Goal: Task Accomplishment & Management: Manage account settings

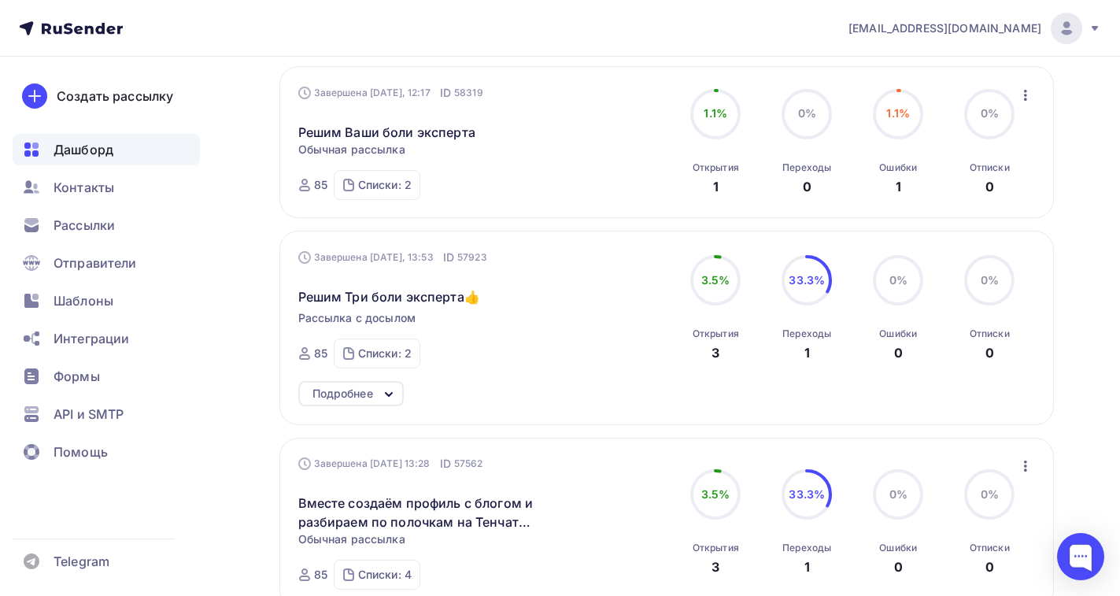
scroll to position [866, 0]
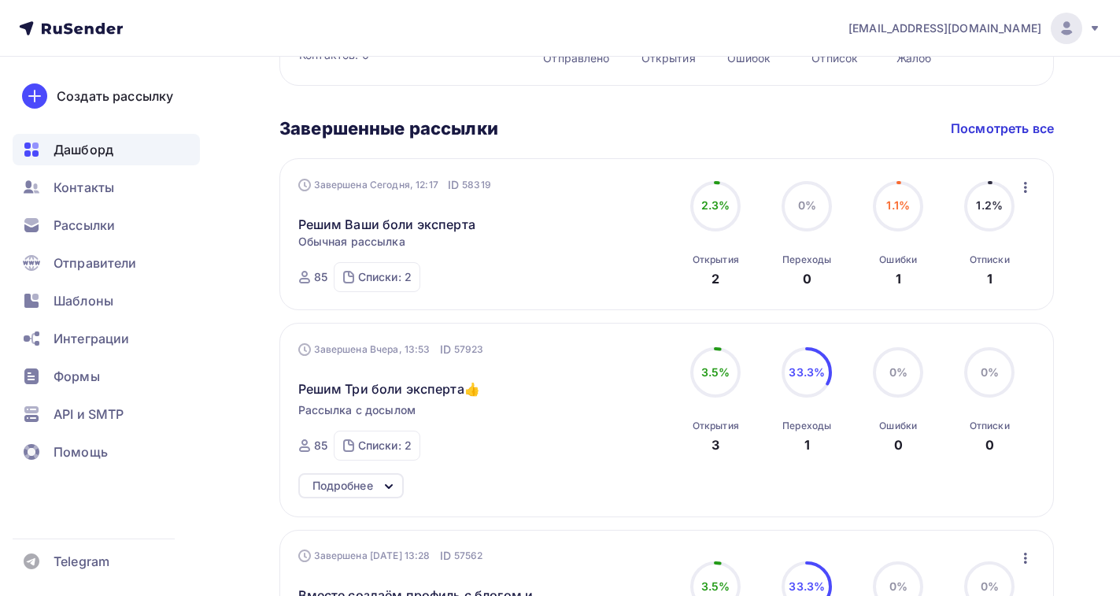
scroll to position [850, 0]
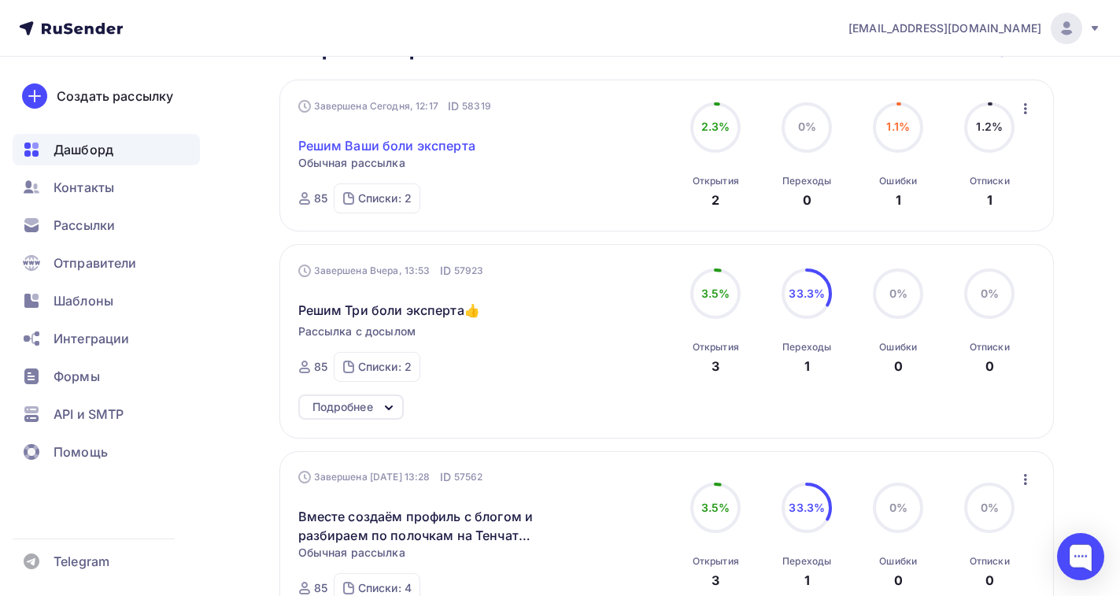
click at [361, 136] on link "Решим Ваши боли эксперта" at bounding box center [386, 145] width 177 height 19
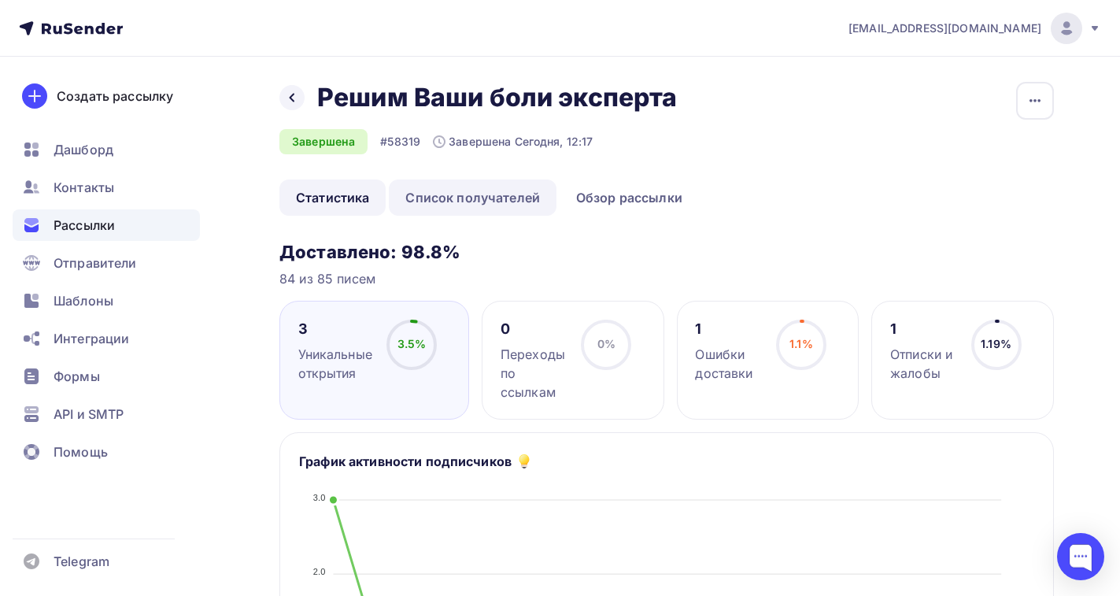
click at [452, 202] on link "Список получателей" at bounding box center [473, 197] width 168 height 36
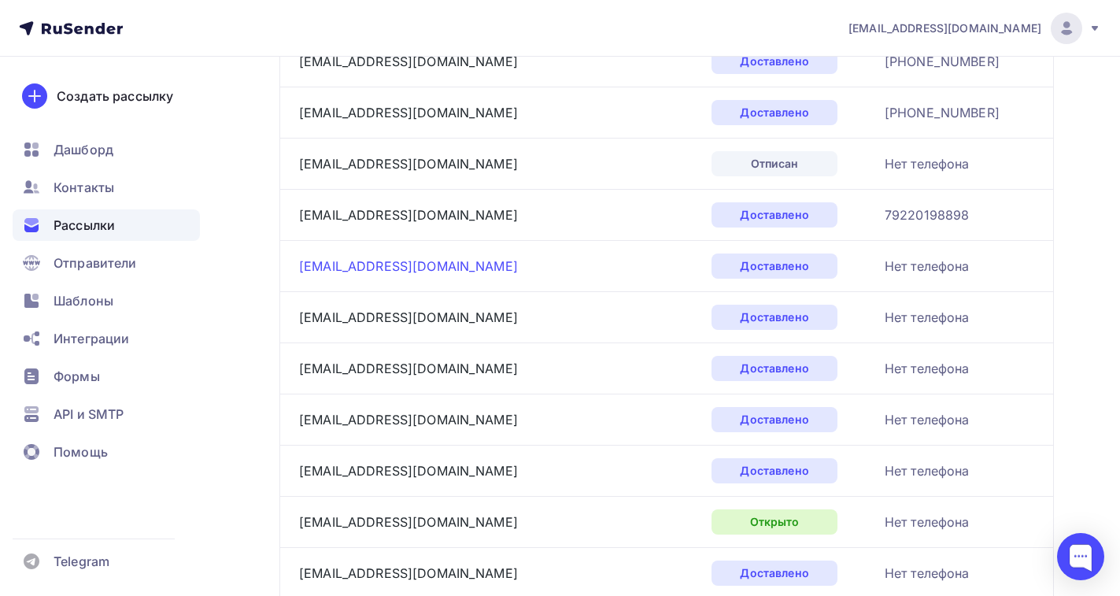
scroll to position [315, 0]
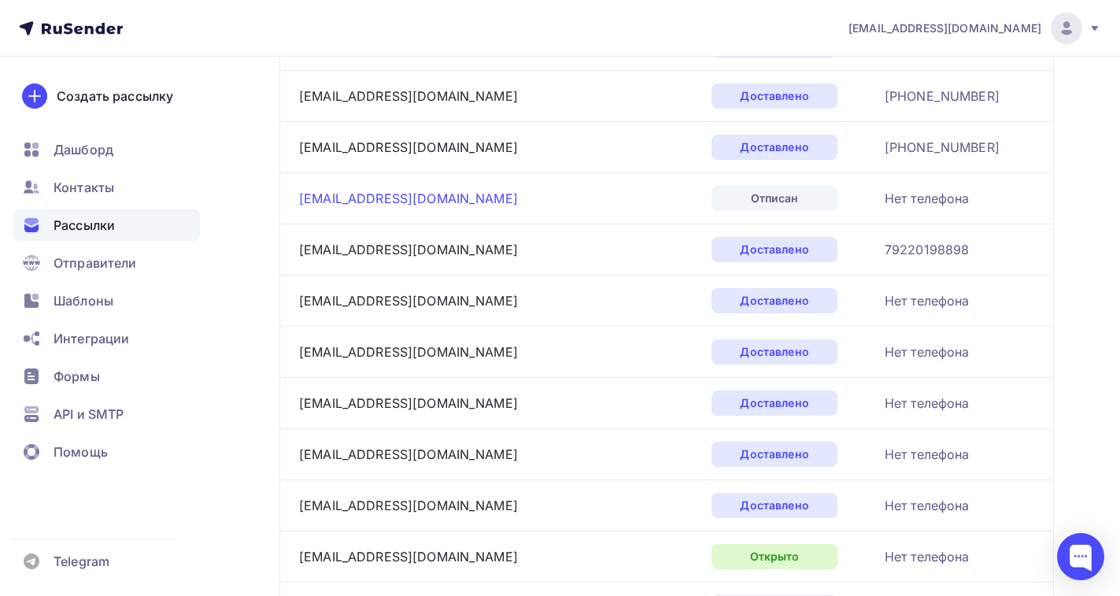
click at [345, 198] on link "[EMAIL_ADDRESS][DOMAIN_NAME]" at bounding box center [408, 198] width 219 height 16
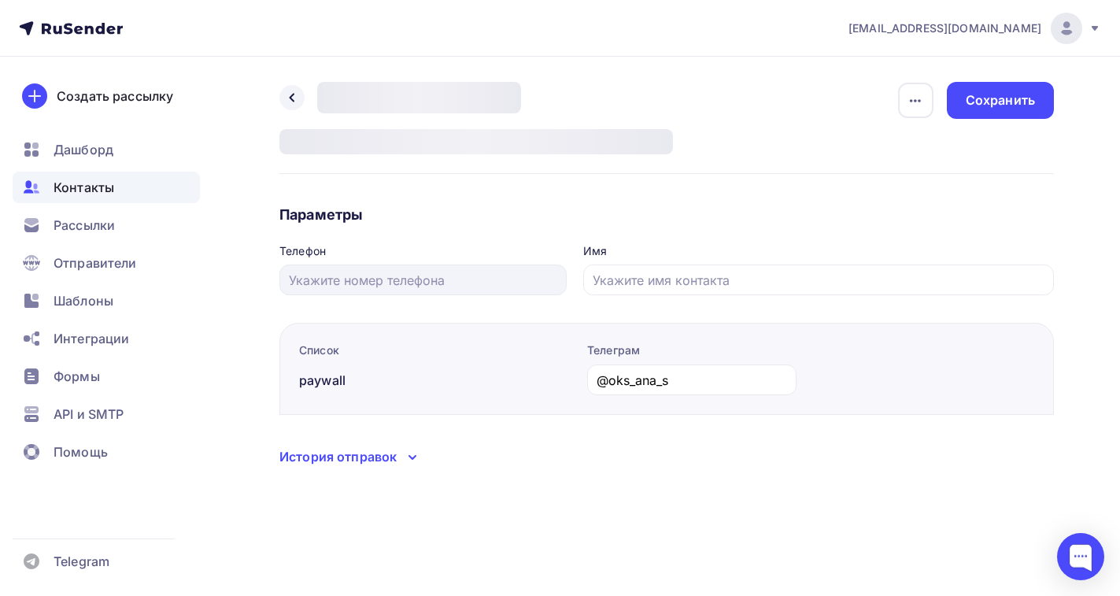
type input "[PERSON_NAME]"
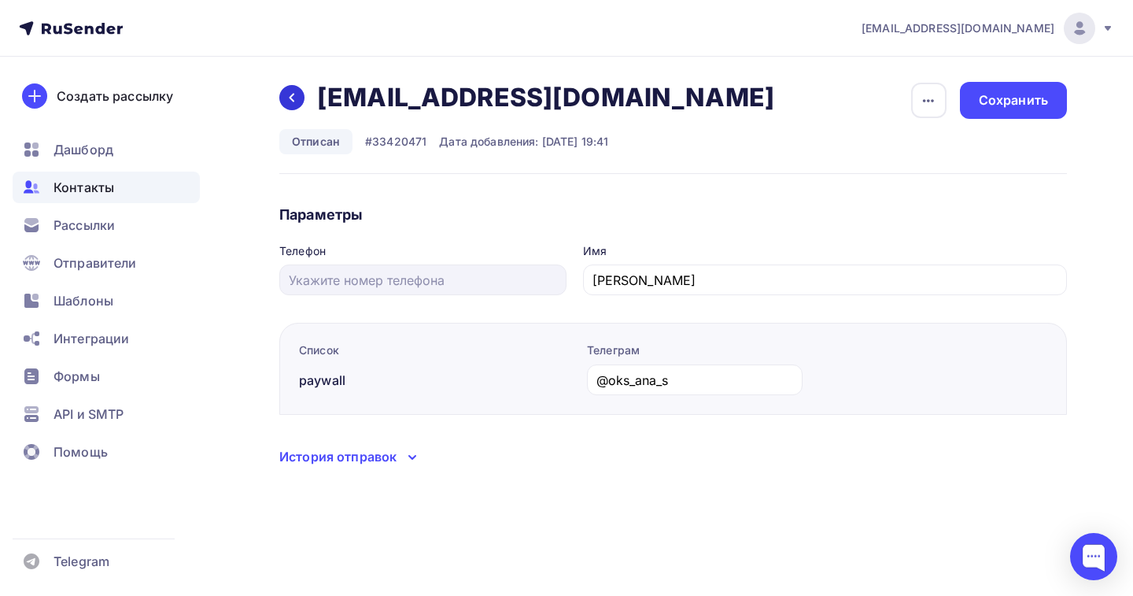
click at [295, 98] on icon at bounding box center [292, 97] width 13 height 13
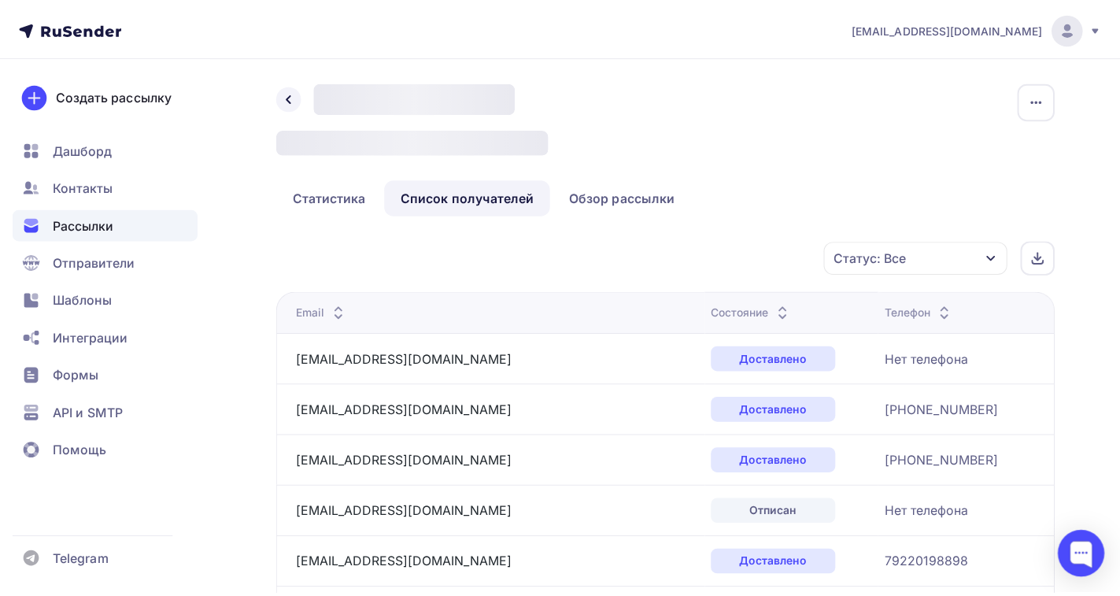
scroll to position [321, 0]
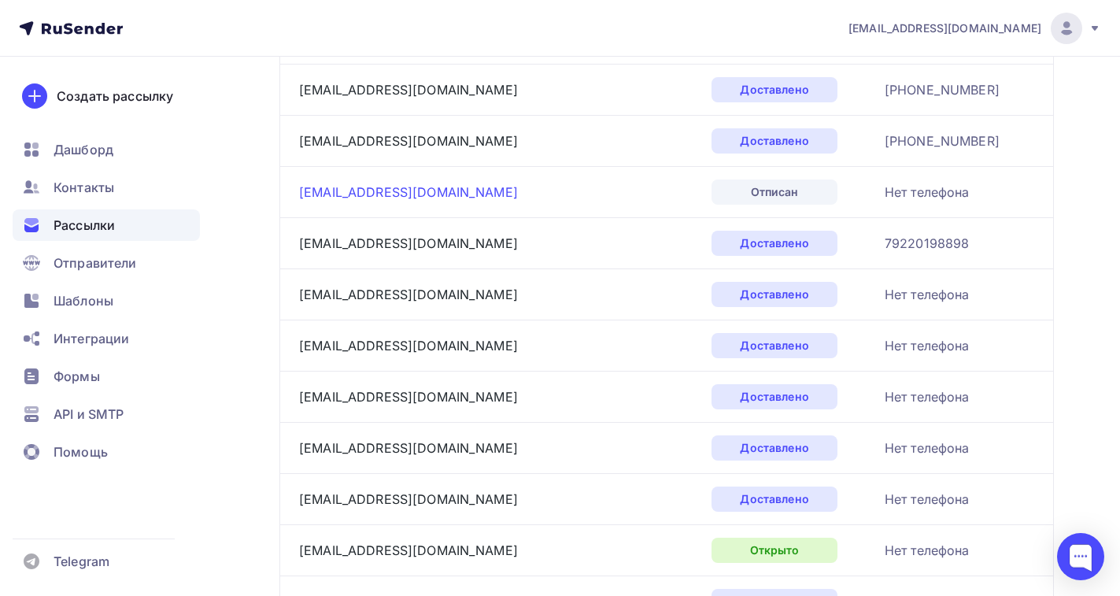
click at [363, 187] on link "[EMAIL_ADDRESS][DOMAIN_NAME]" at bounding box center [408, 192] width 219 height 16
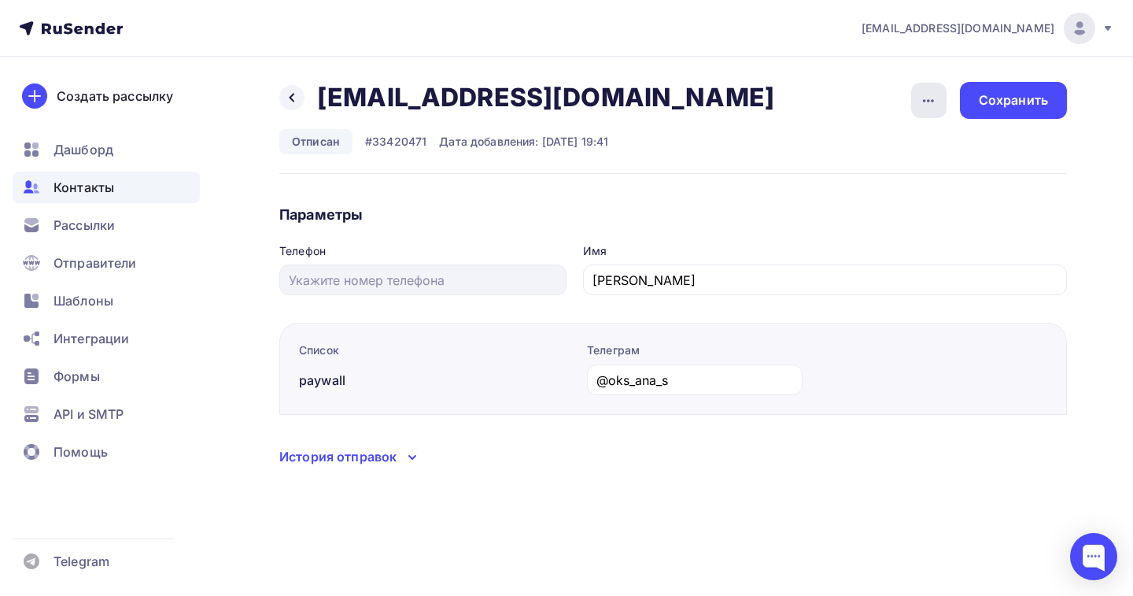
click at [925, 101] on icon "button" at bounding box center [928, 100] width 11 height 3
click at [840, 148] on div "Удалить" at bounding box center [868, 149] width 151 height 19
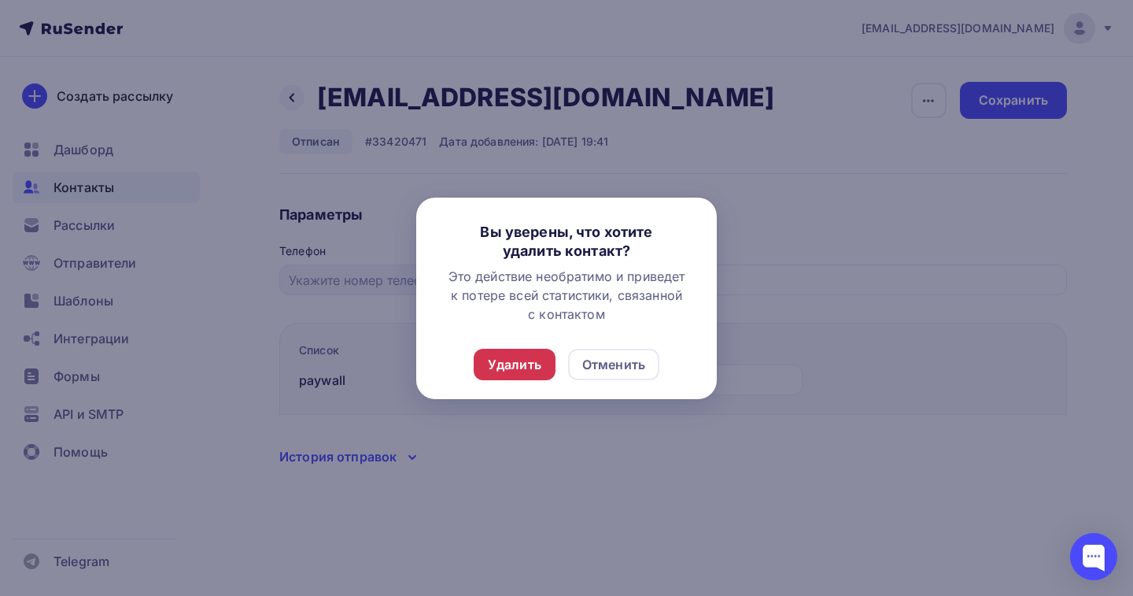
click at [503, 370] on div "Удалить" at bounding box center [515, 364] width 54 height 19
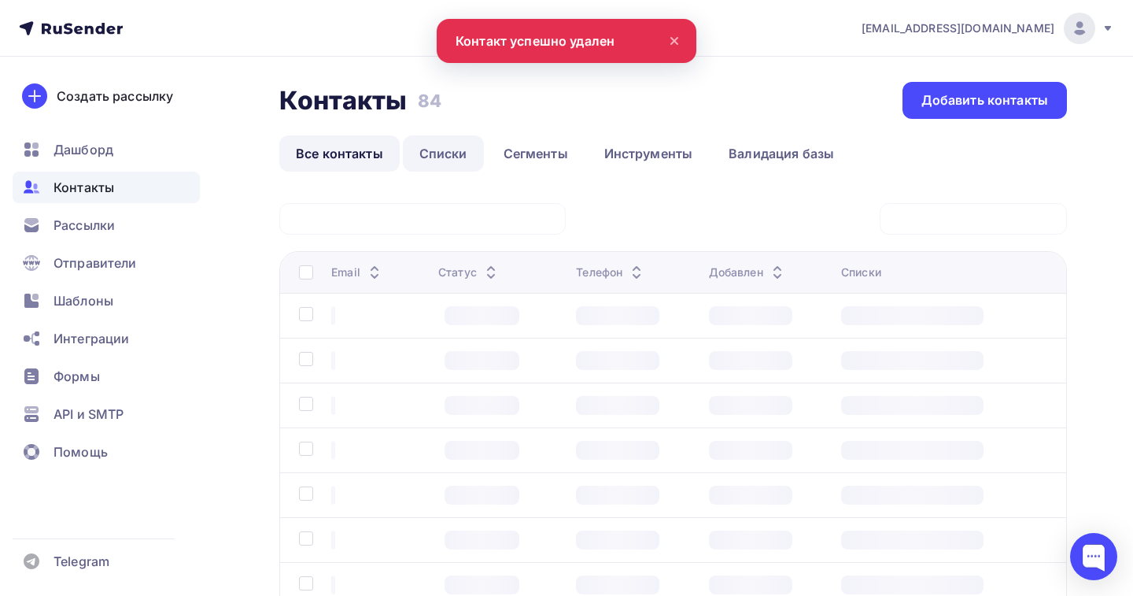
click at [446, 153] on link "Списки" at bounding box center [443, 153] width 81 height 36
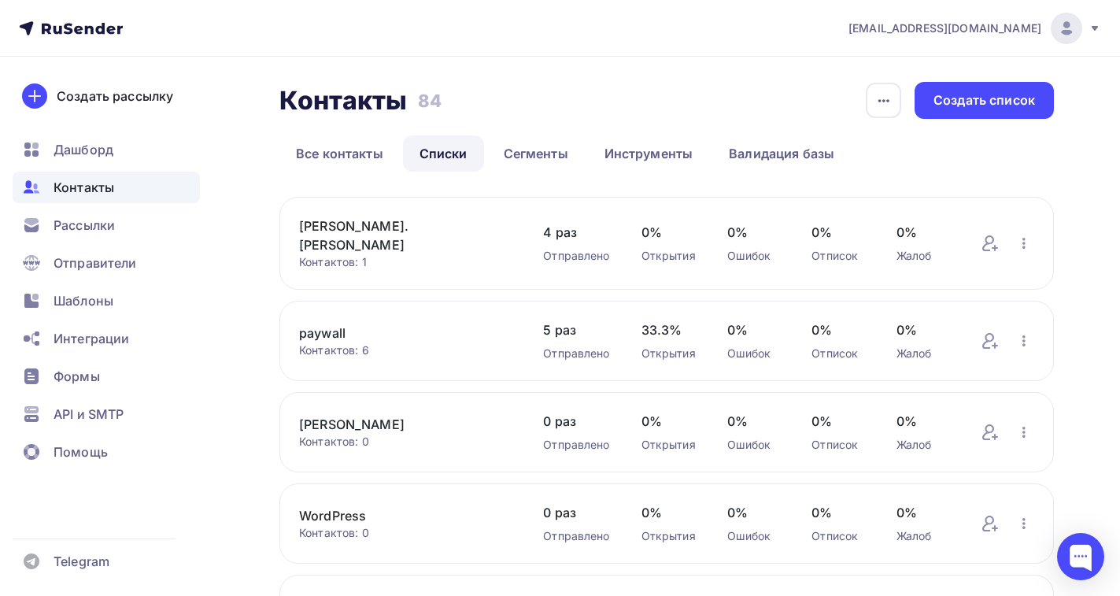
scroll to position [351, 0]
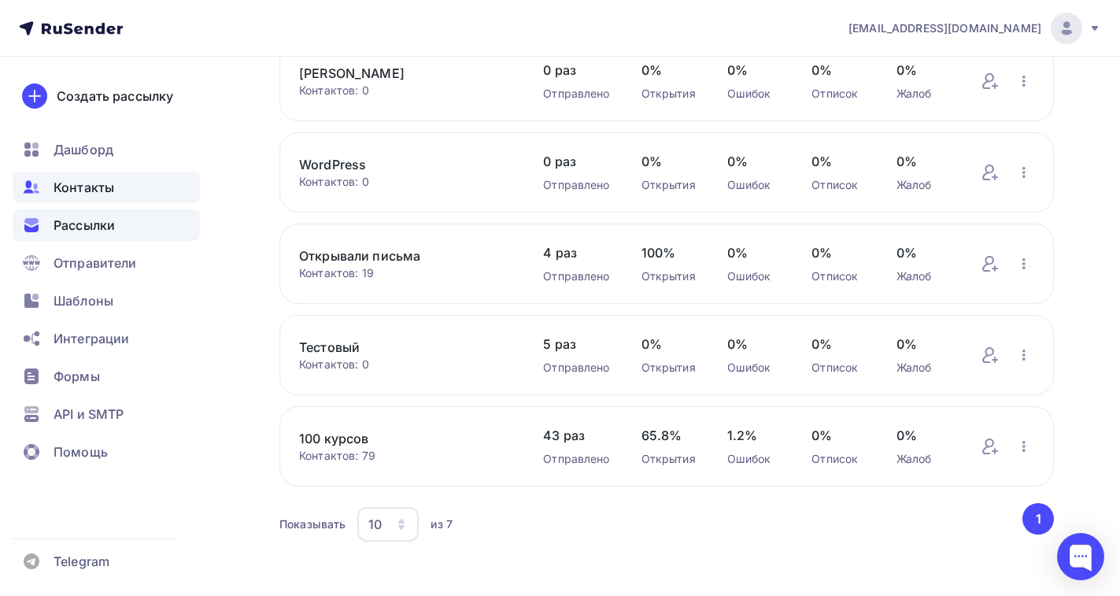
click at [84, 229] on span "Рассылки" at bounding box center [84, 225] width 61 height 19
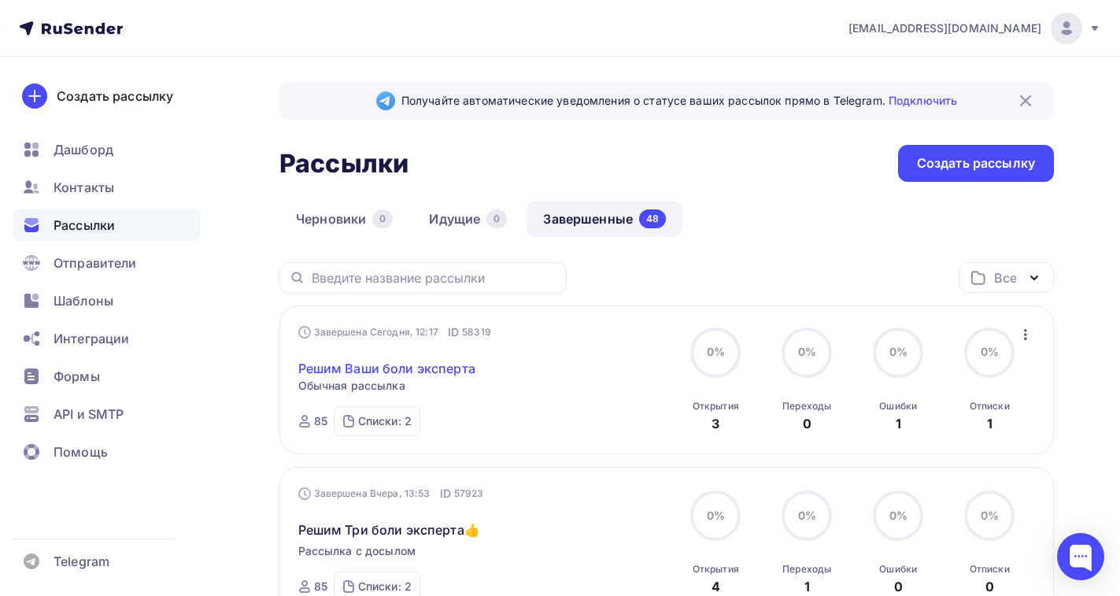
scroll to position [79, 0]
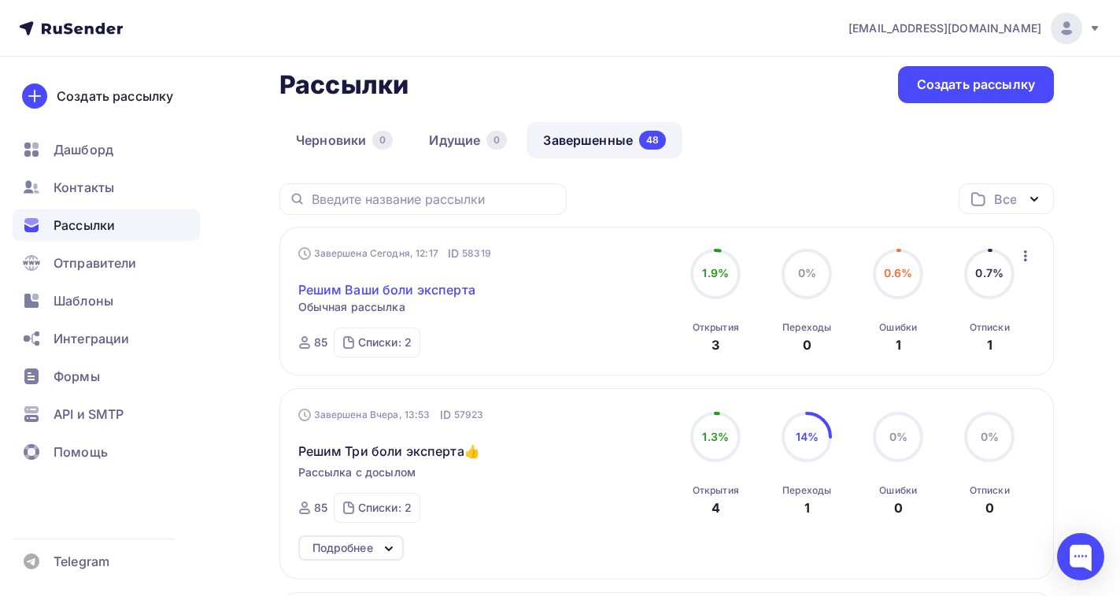
click at [380, 290] on link "Решим Ваши боли эксперта" at bounding box center [386, 289] width 177 height 19
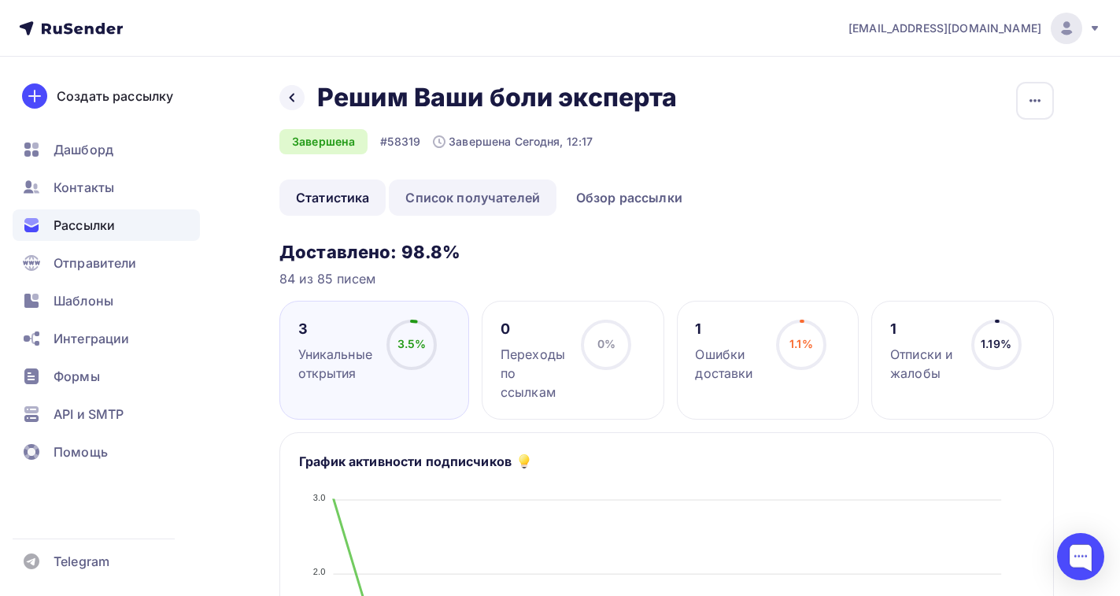
click at [478, 203] on link "Список получателей" at bounding box center [473, 197] width 168 height 36
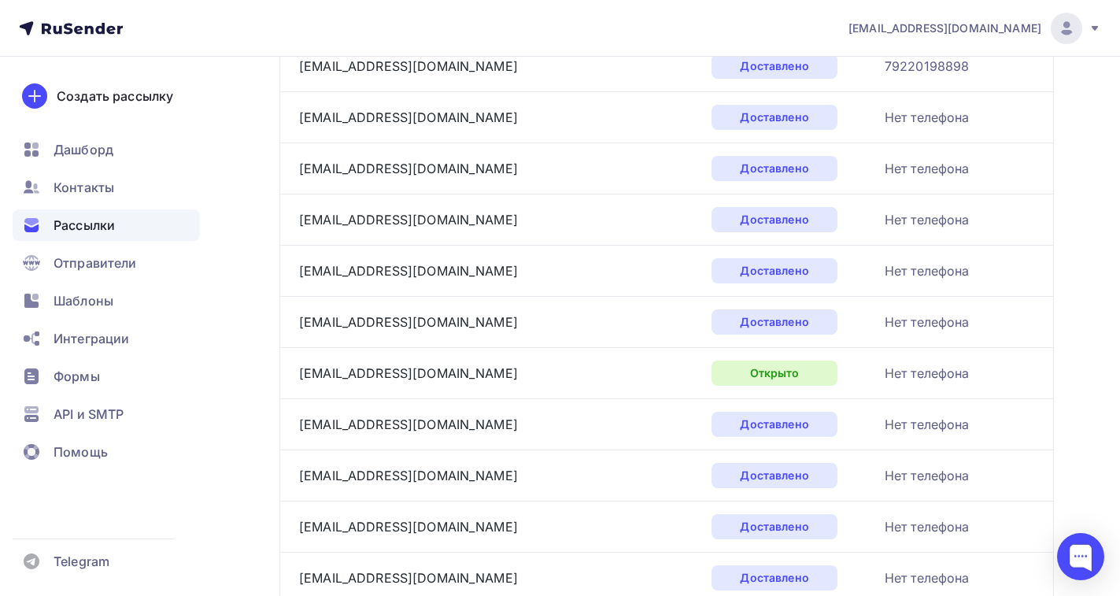
scroll to position [551, 0]
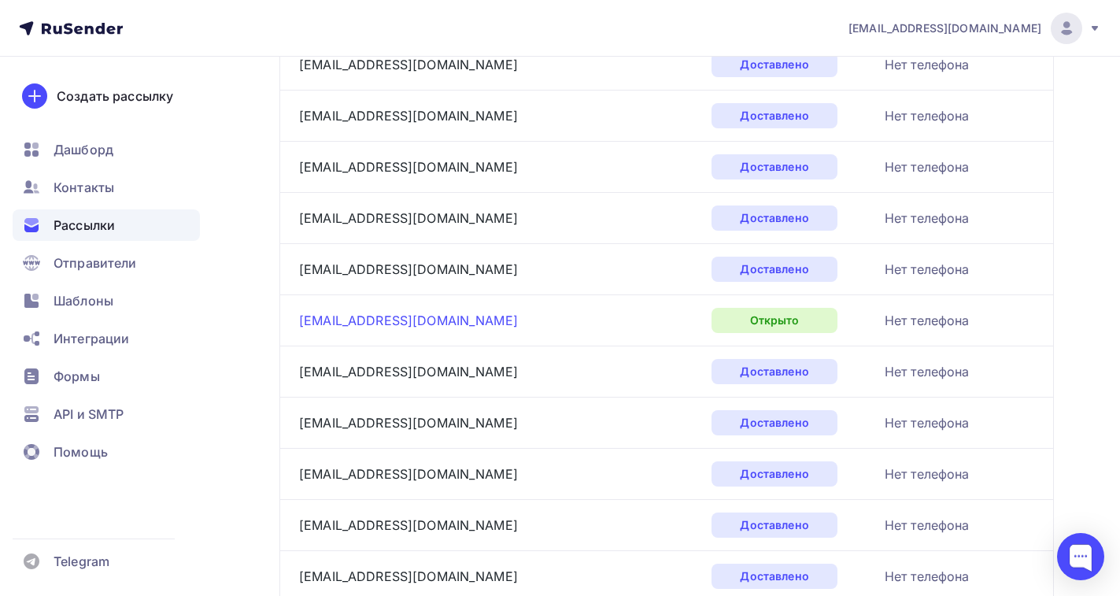
click at [362, 326] on link "[EMAIL_ADDRESS][DOMAIN_NAME]" at bounding box center [408, 320] width 219 height 16
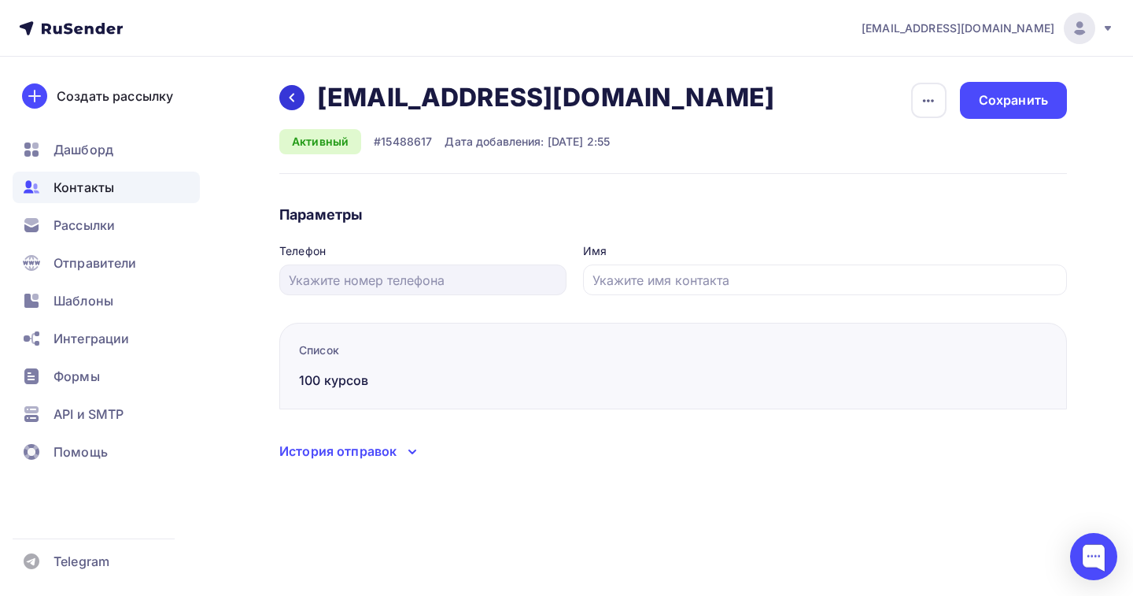
click at [288, 103] on icon at bounding box center [292, 97] width 13 height 13
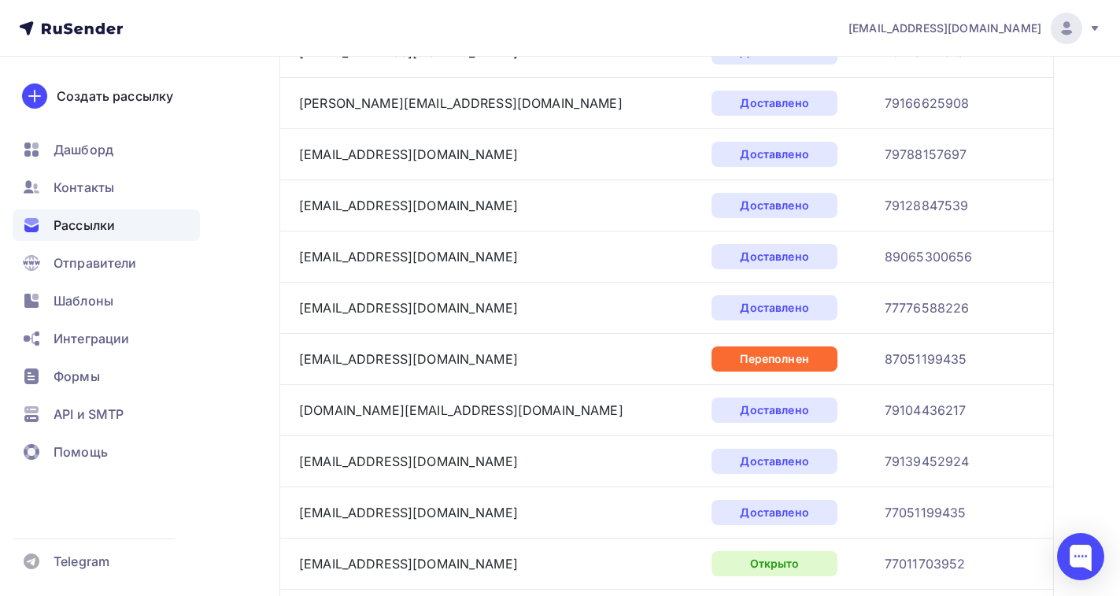
scroll to position [2210, 0]
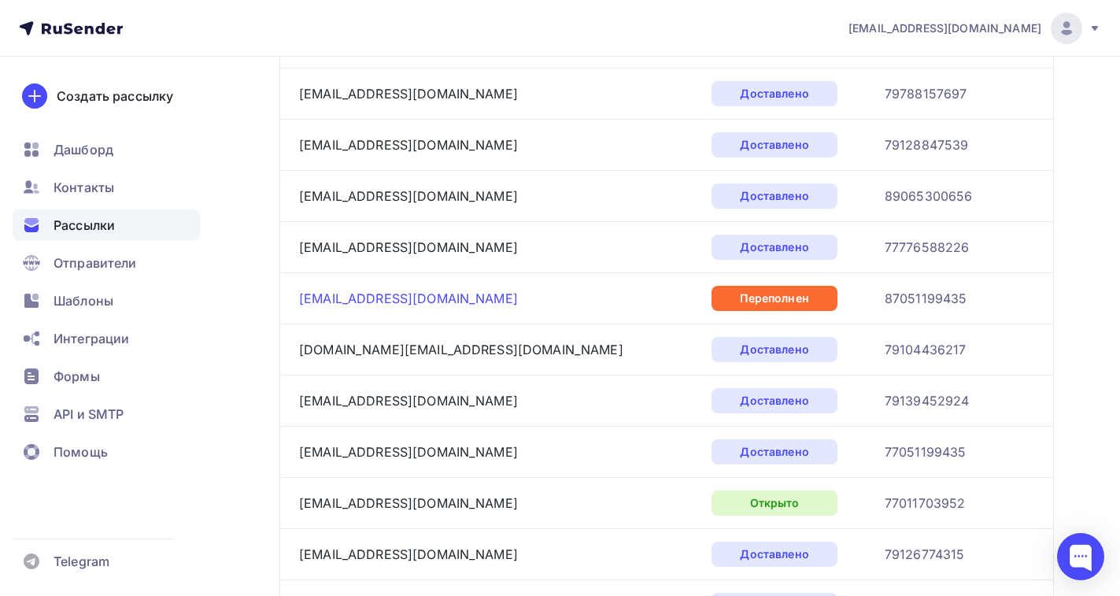
click at [372, 299] on link "[EMAIL_ADDRESS][DOMAIN_NAME]" at bounding box center [408, 298] width 219 height 16
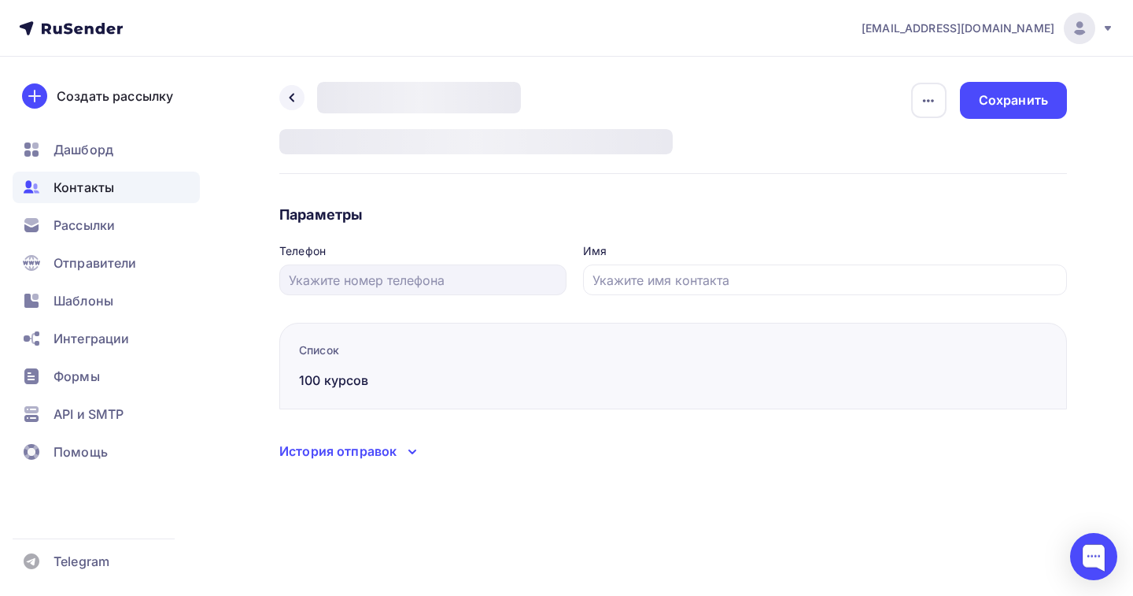
type input "87051199435"
type input "[PERSON_NAME]"
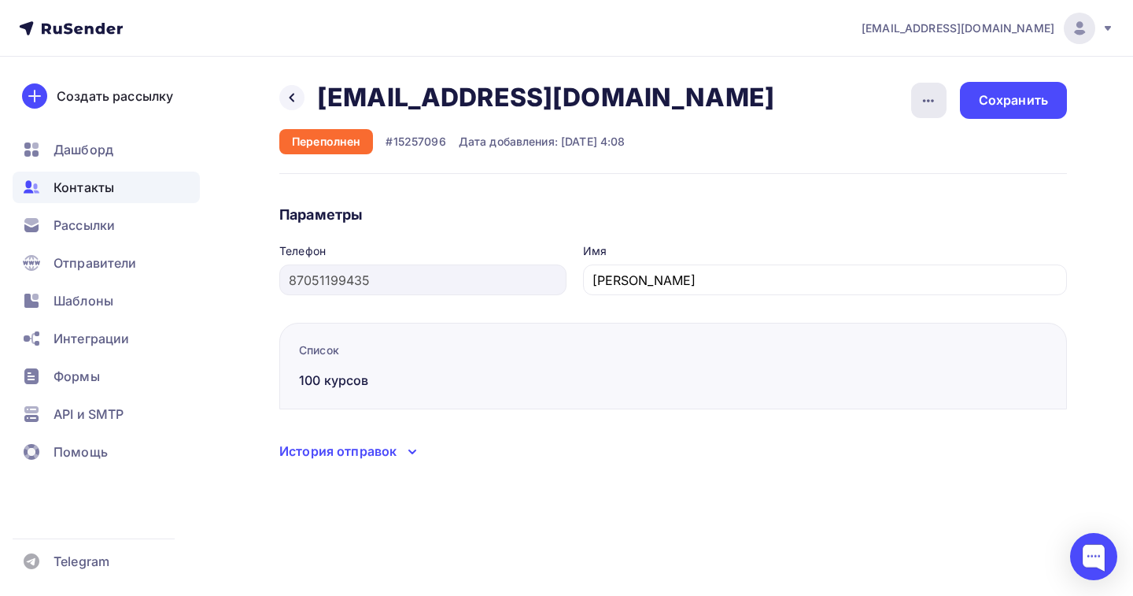
click at [925, 104] on icon "button" at bounding box center [928, 100] width 19 height 19
click at [846, 156] on div "Удалить" at bounding box center [868, 149] width 151 height 19
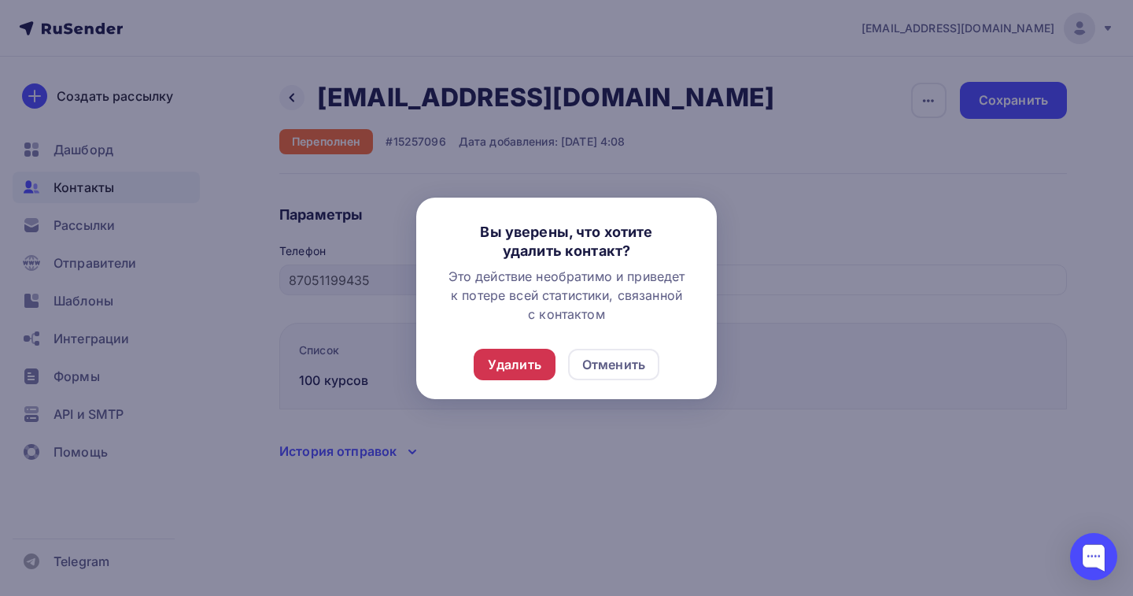
click at [507, 374] on div "Удалить" at bounding box center [515, 364] width 82 height 31
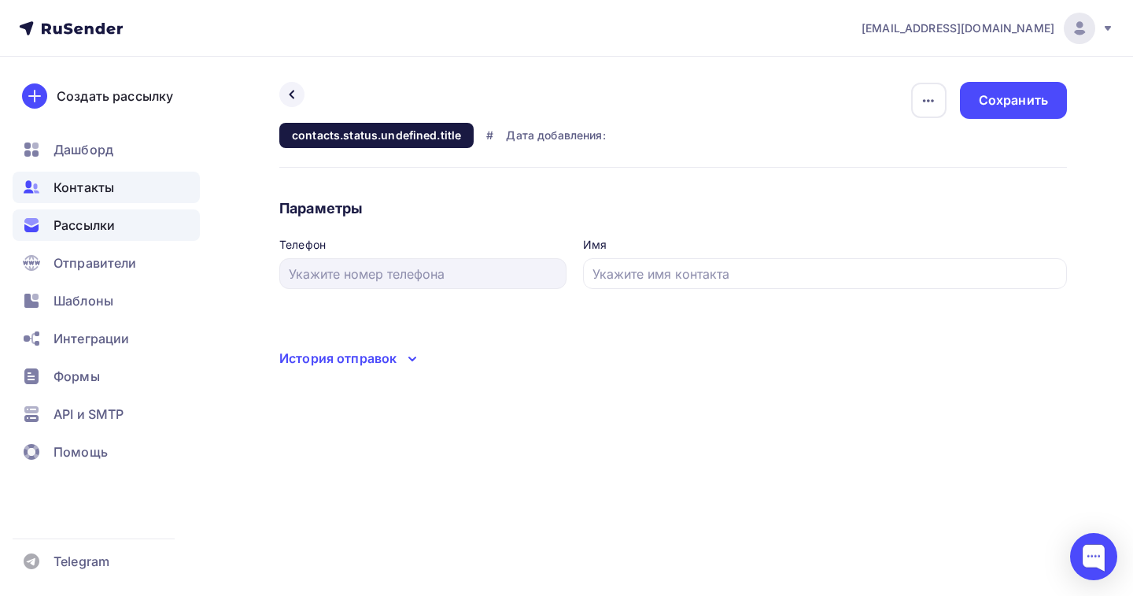
click at [63, 223] on span "Рассылки" at bounding box center [84, 225] width 61 height 19
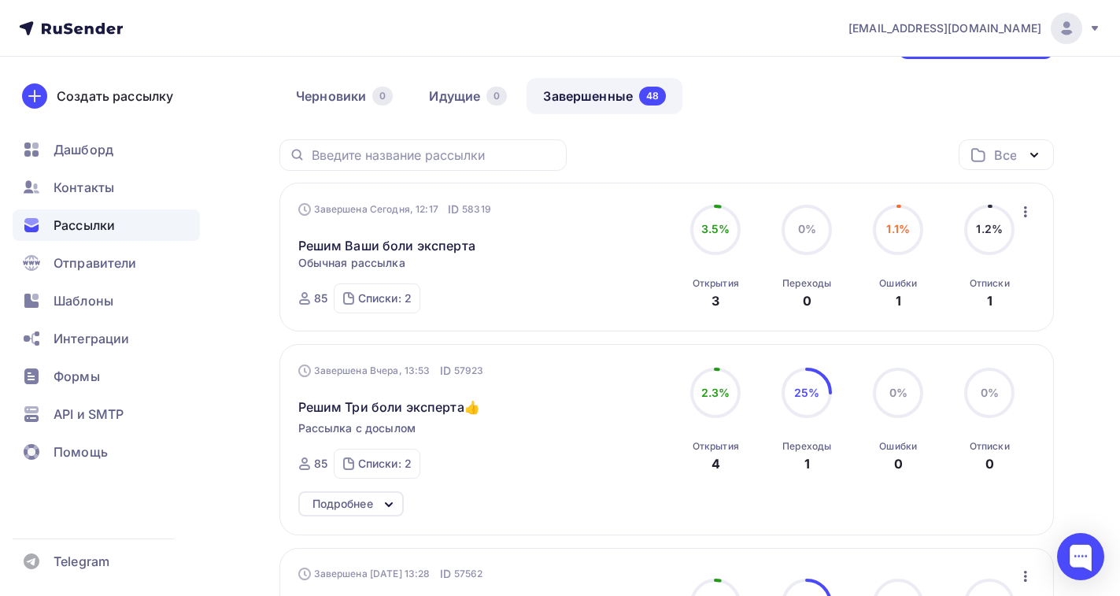
scroll to position [157, 0]
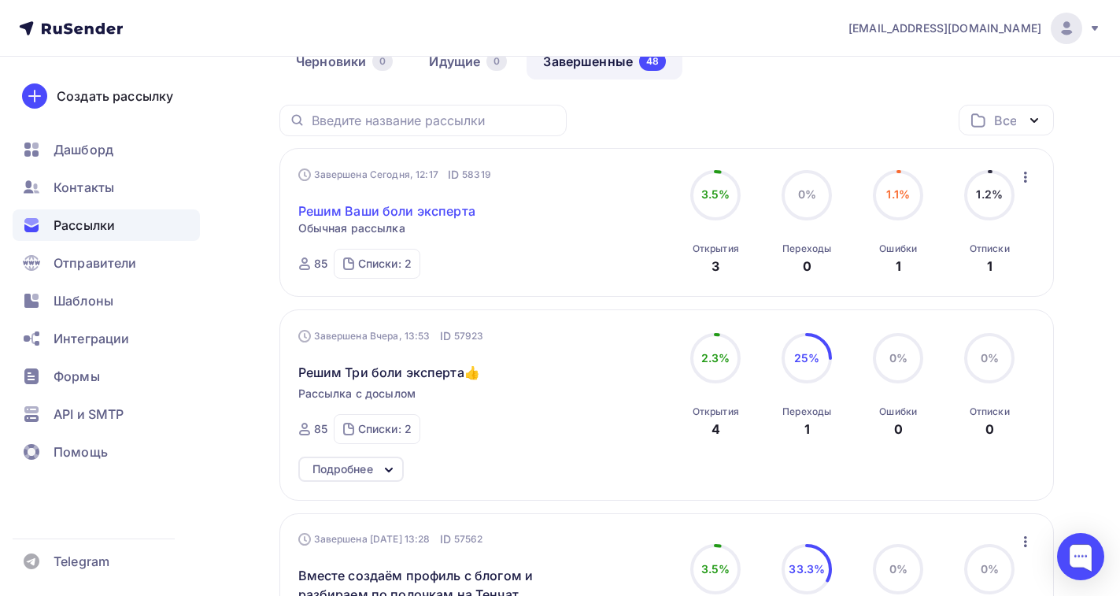
click at [393, 211] on link "Решим Ваши боли эксперта" at bounding box center [386, 210] width 177 height 19
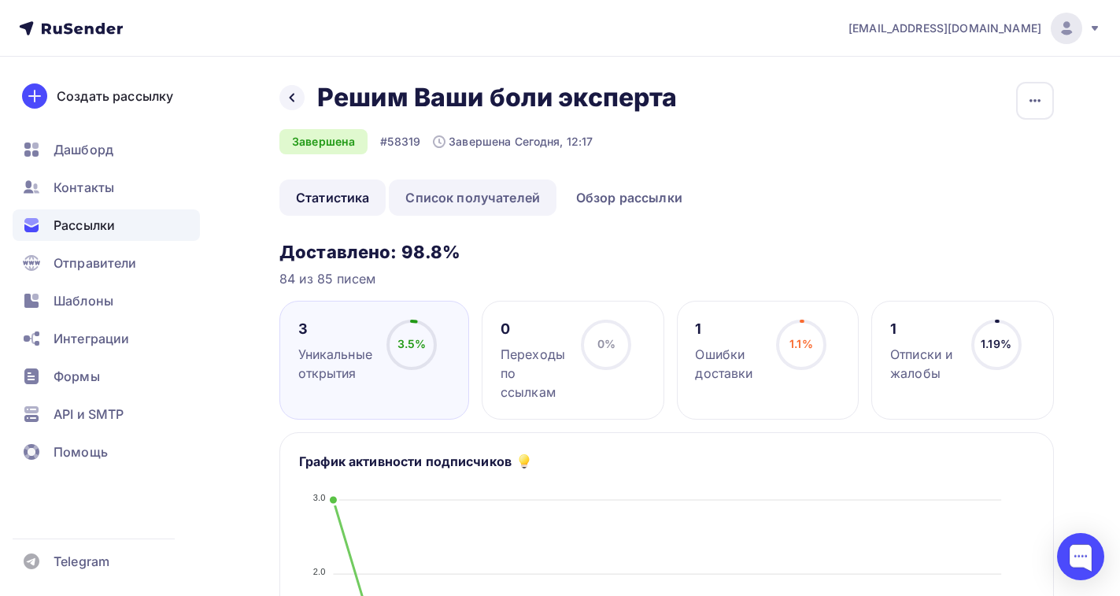
click at [462, 198] on link "Список получателей" at bounding box center [473, 197] width 168 height 36
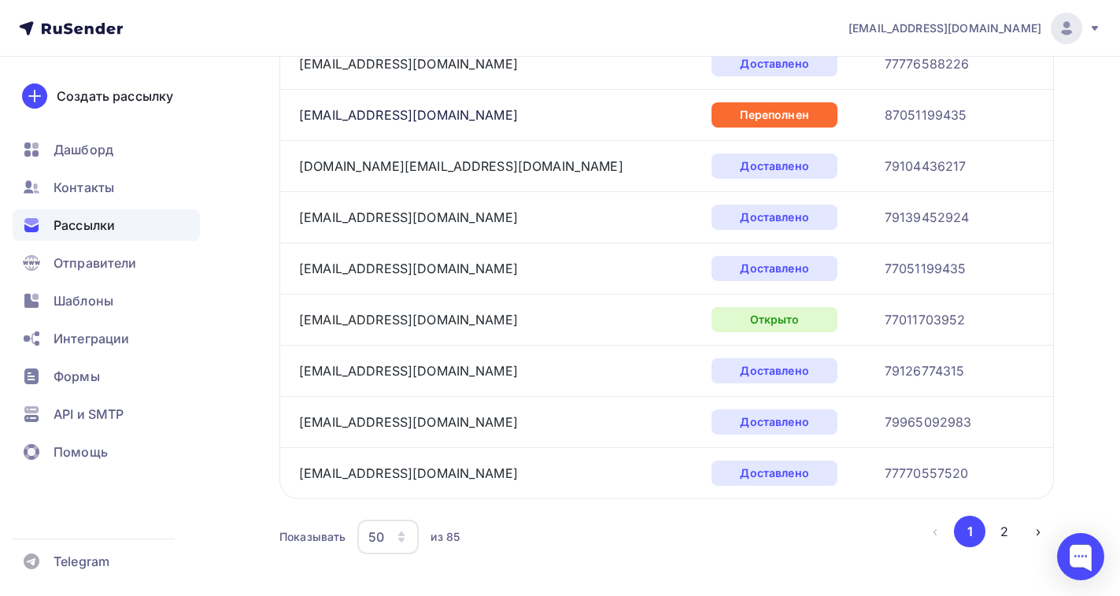
scroll to position [2418, 0]
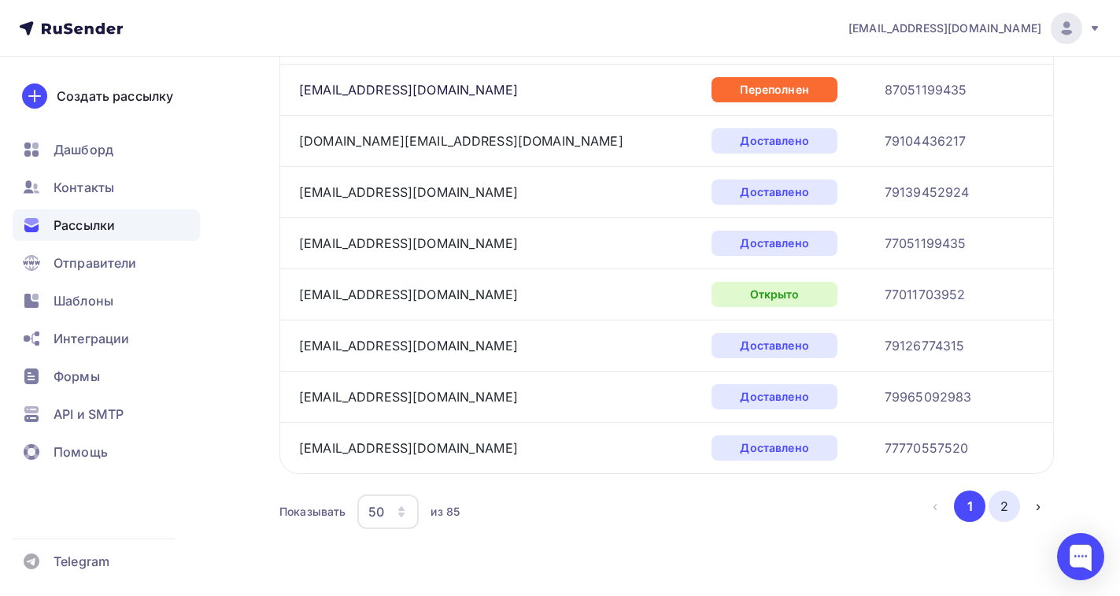
click at [1000, 507] on button "2" at bounding box center [1003, 505] width 31 height 31
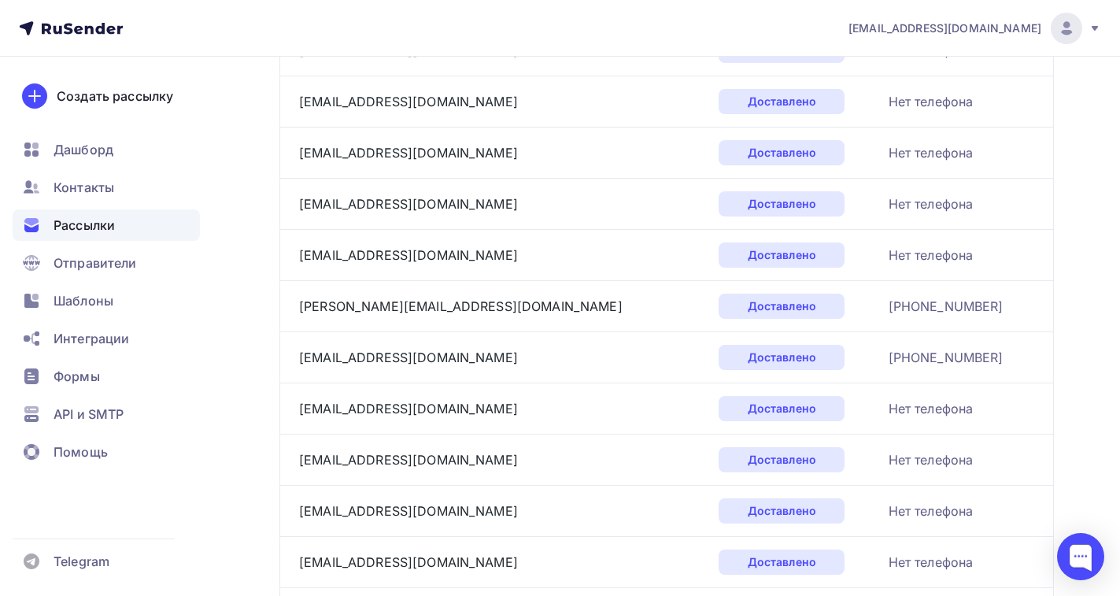
scroll to position [785, 0]
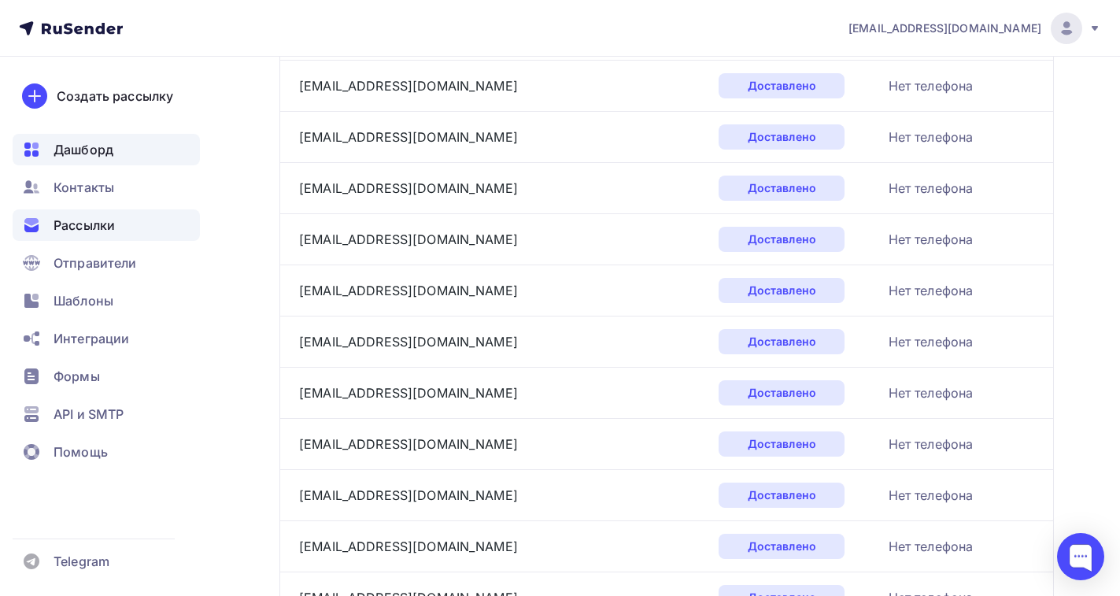
click at [92, 149] on span "Дашборд" at bounding box center [84, 149] width 60 height 19
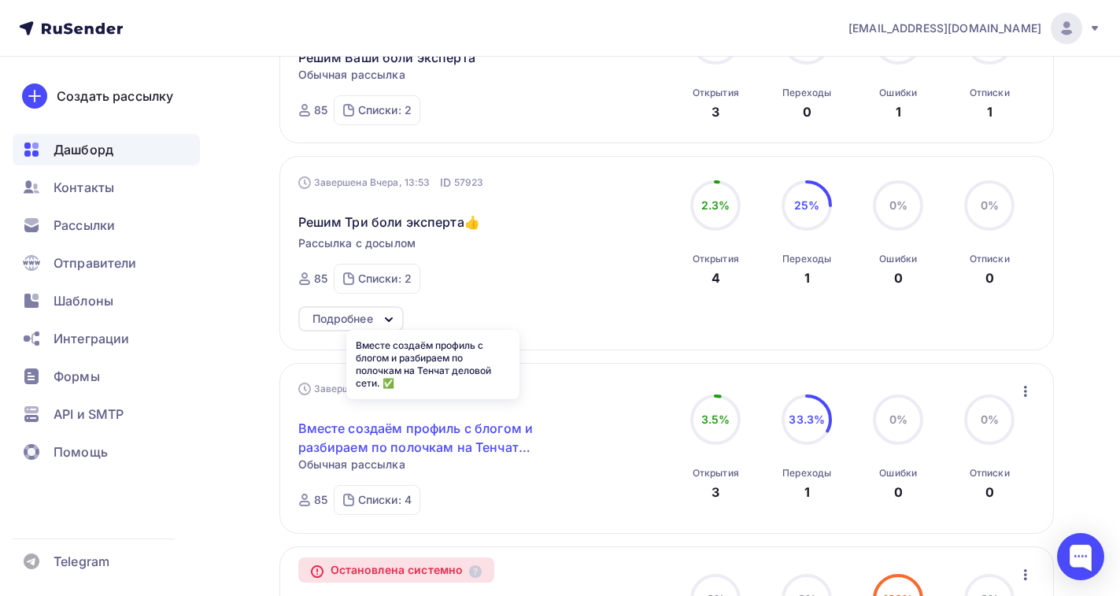
scroll to position [944, 0]
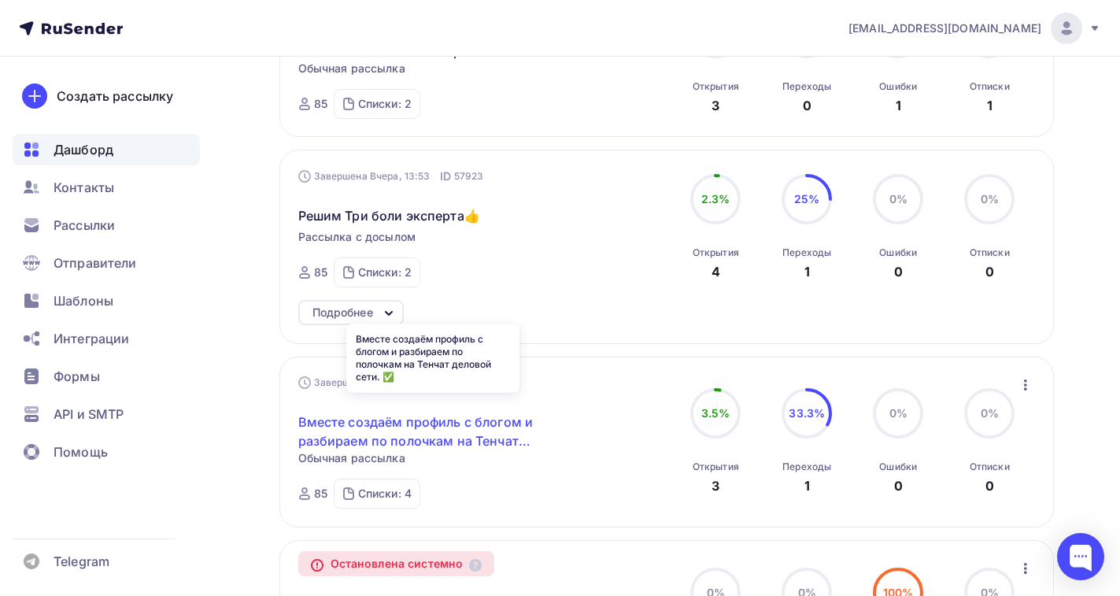
click at [381, 416] on link "Вместе создаём профиль с блогом и разбираем по полочкам на Тенчат деловой сети.…" at bounding box center [433, 431] width 270 height 38
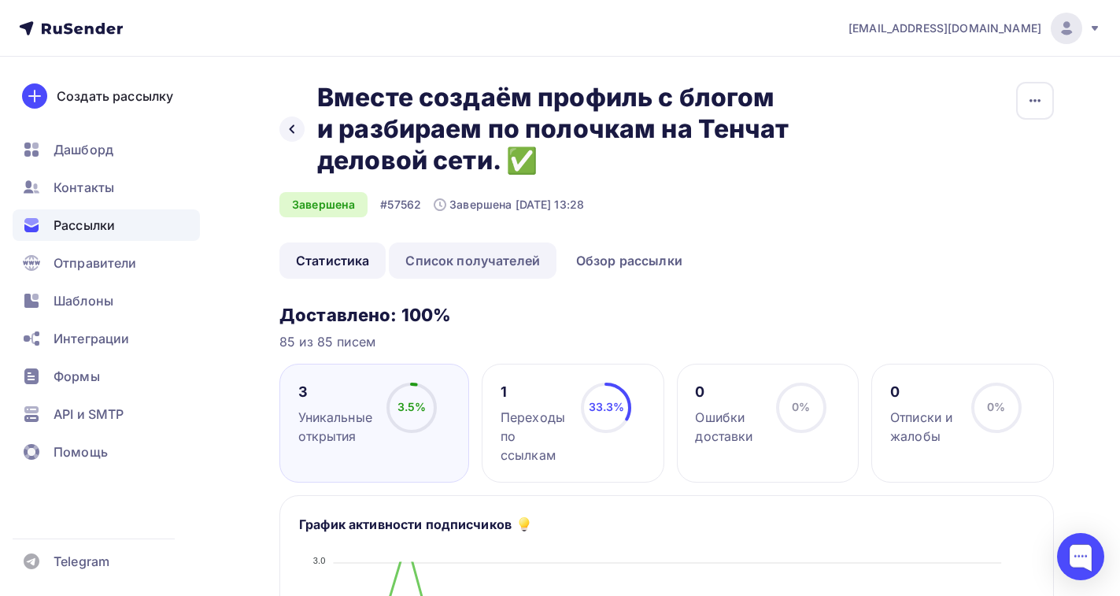
click at [478, 247] on link "Список получателей" at bounding box center [473, 260] width 168 height 36
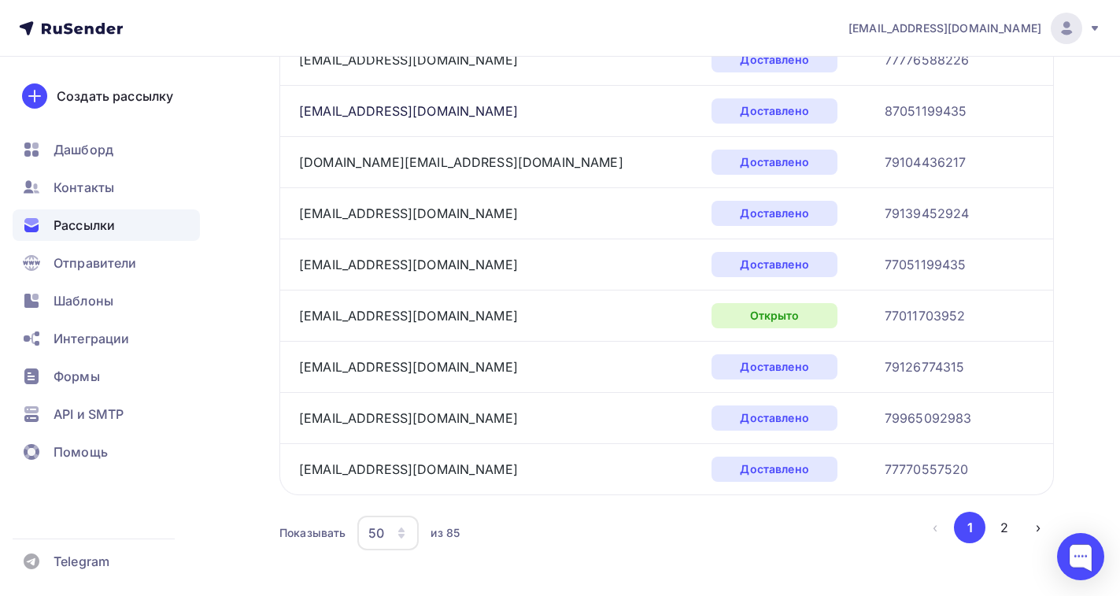
scroll to position [2481, 0]
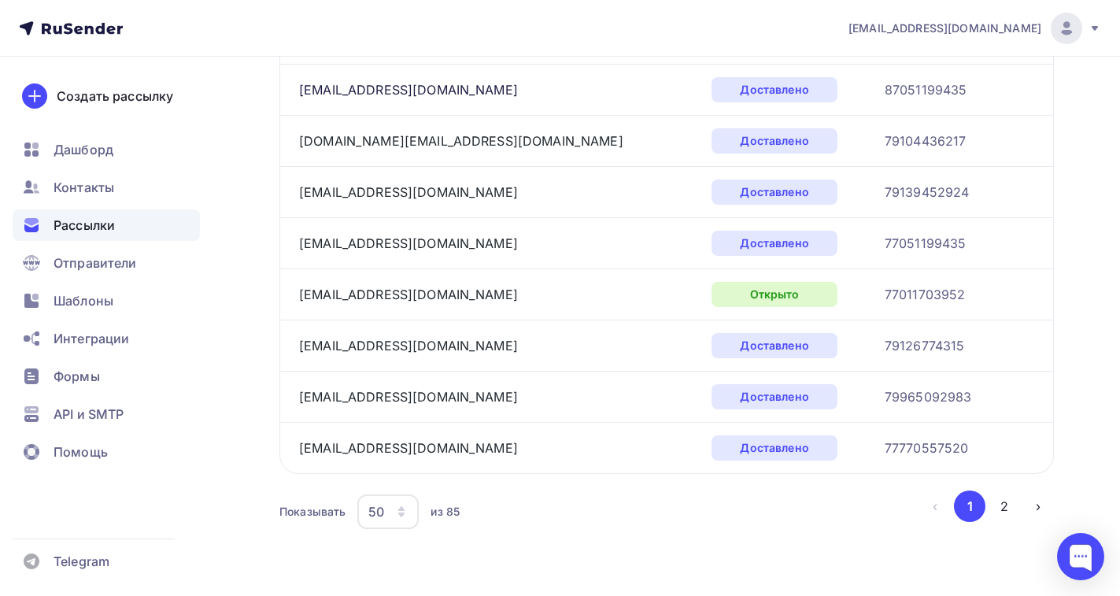
click at [1005, 508] on button "2" at bounding box center [1003, 505] width 31 height 31
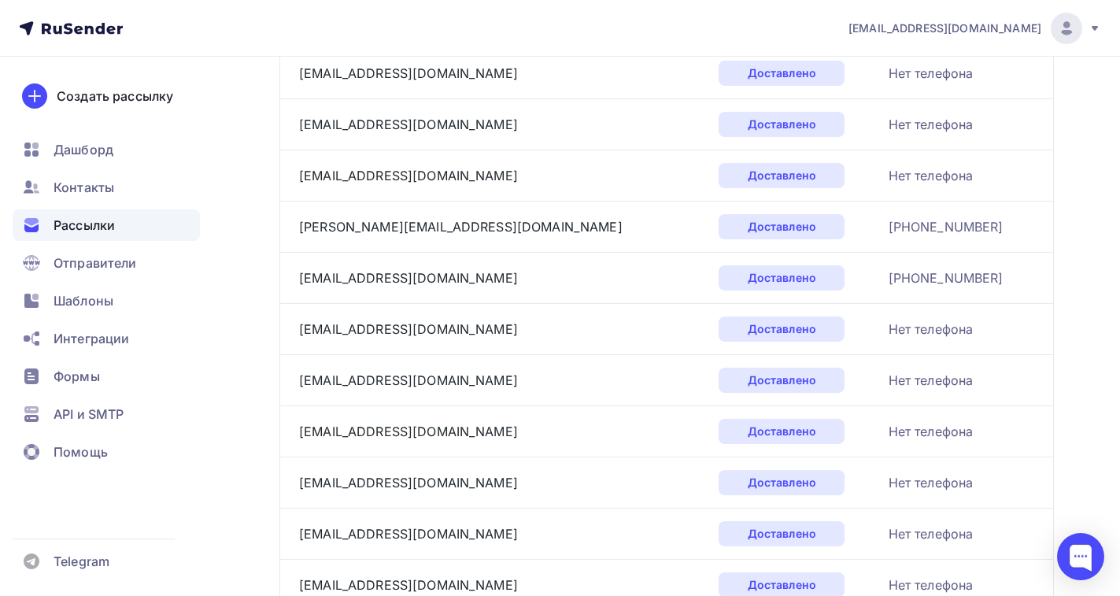
scroll to position [1321, 0]
click at [88, 221] on span "Рассылки" at bounding box center [84, 225] width 61 height 19
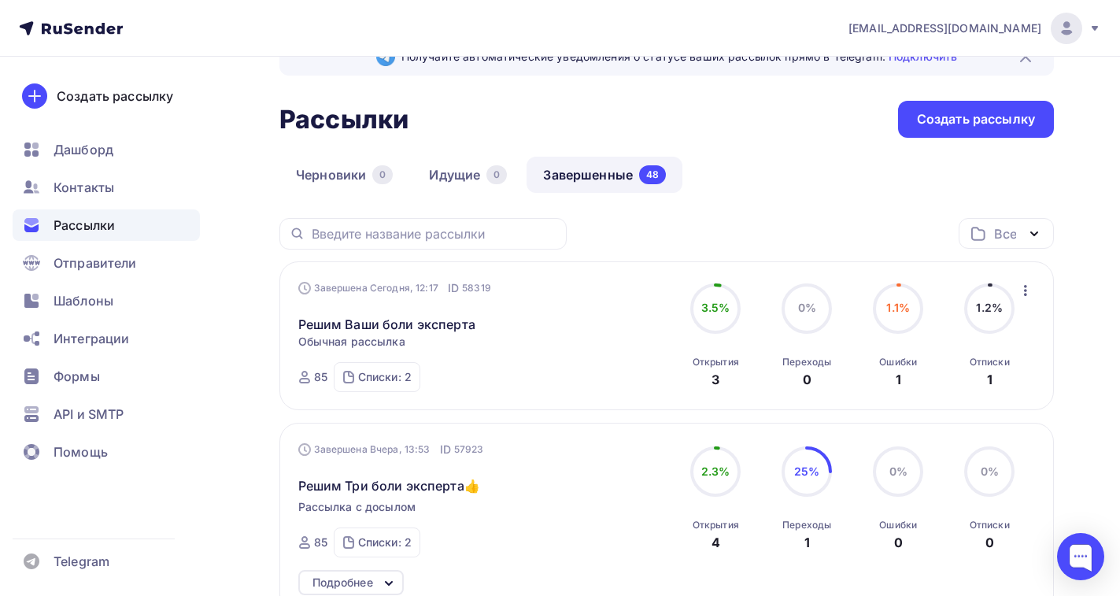
scroll to position [79, 0]
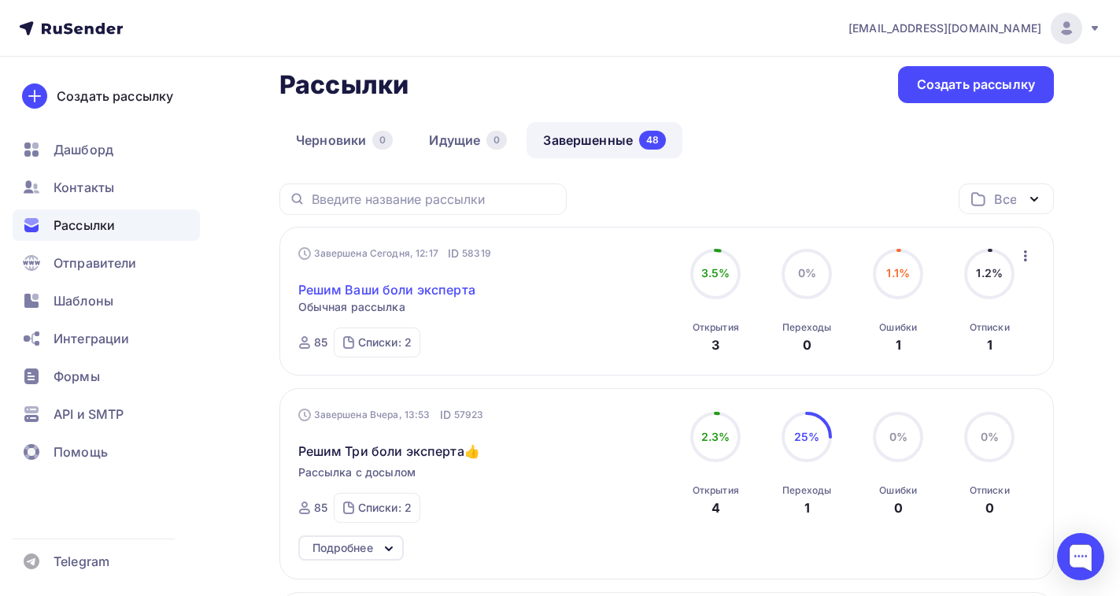
click at [408, 288] on link "Решим Ваши боли эксперта" at bounding box center [386, 289] width 177 height 19
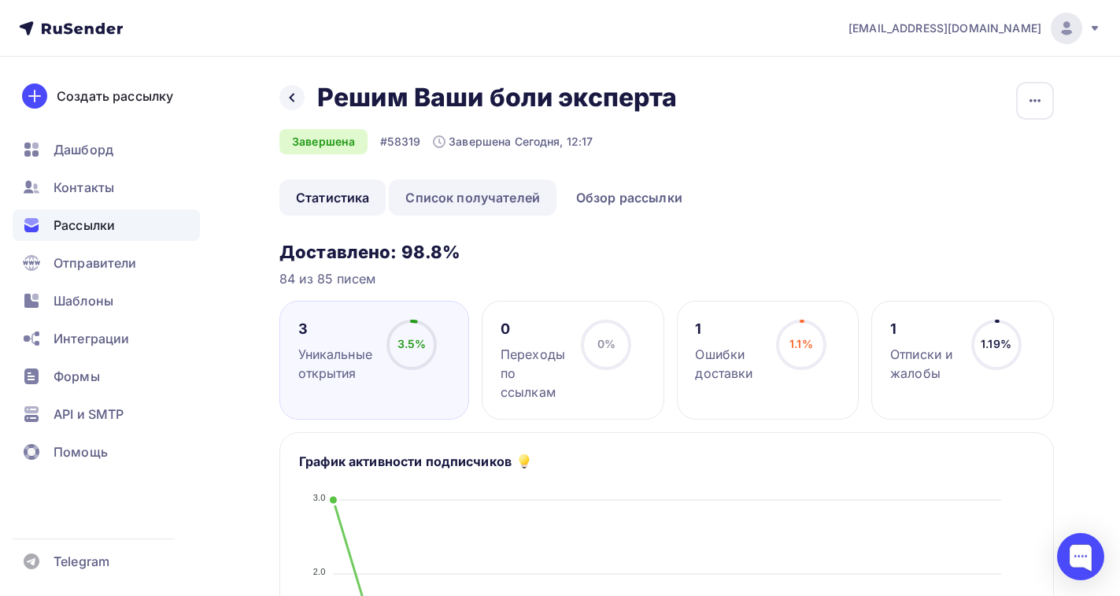
click at [463, 194] on link "Список получателей" at bounding box center [473, 197] width 168 height 36
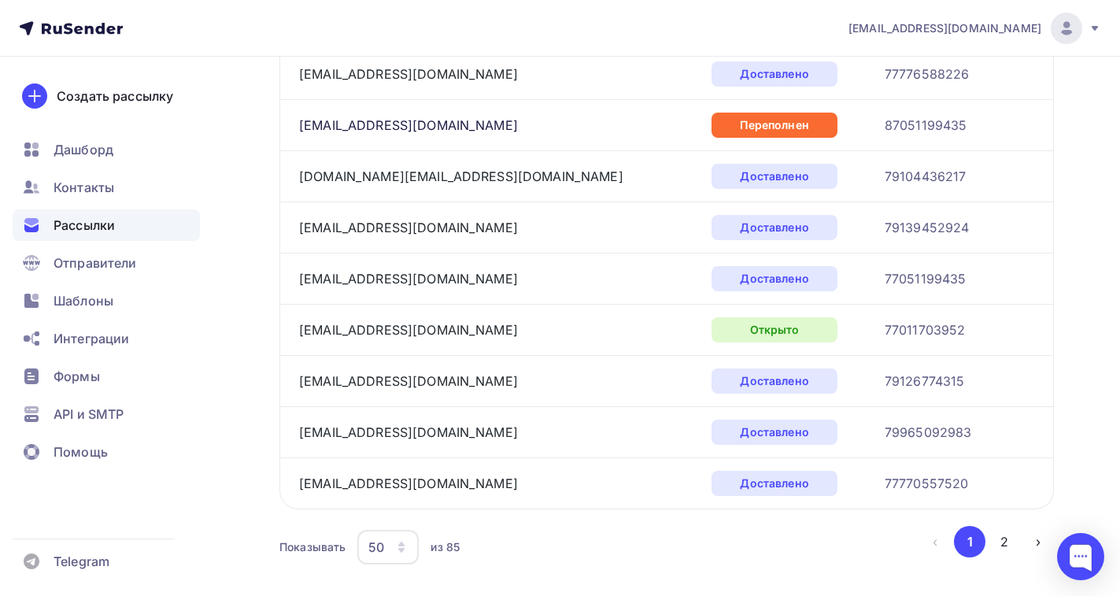
scroll to position [2418, 0]
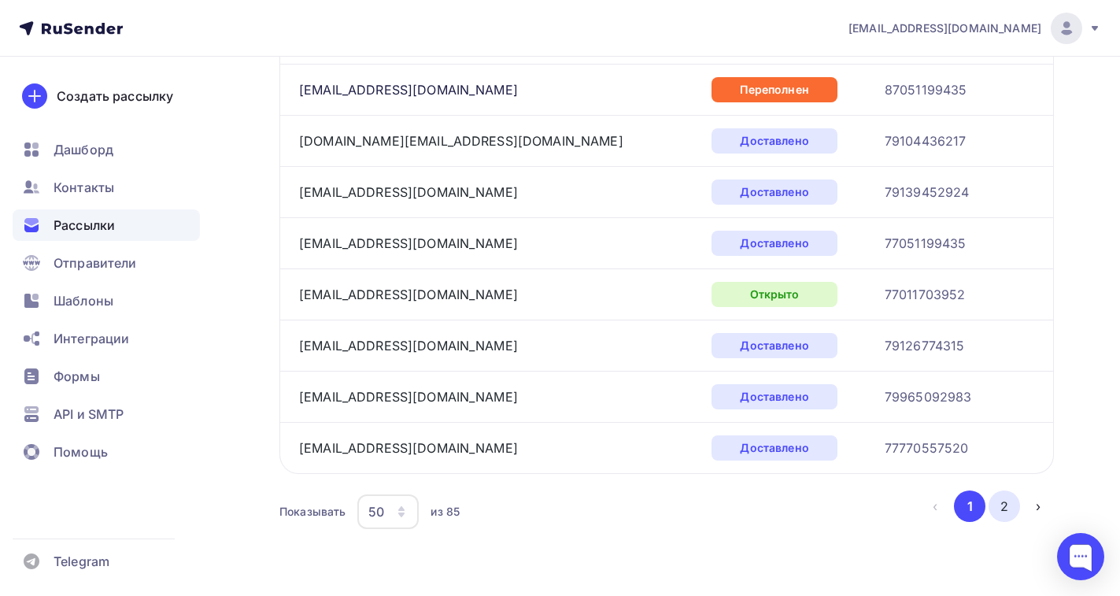
click at [1003, 507] on button "2" at bounding box center [1003, 505] width 31 height 31
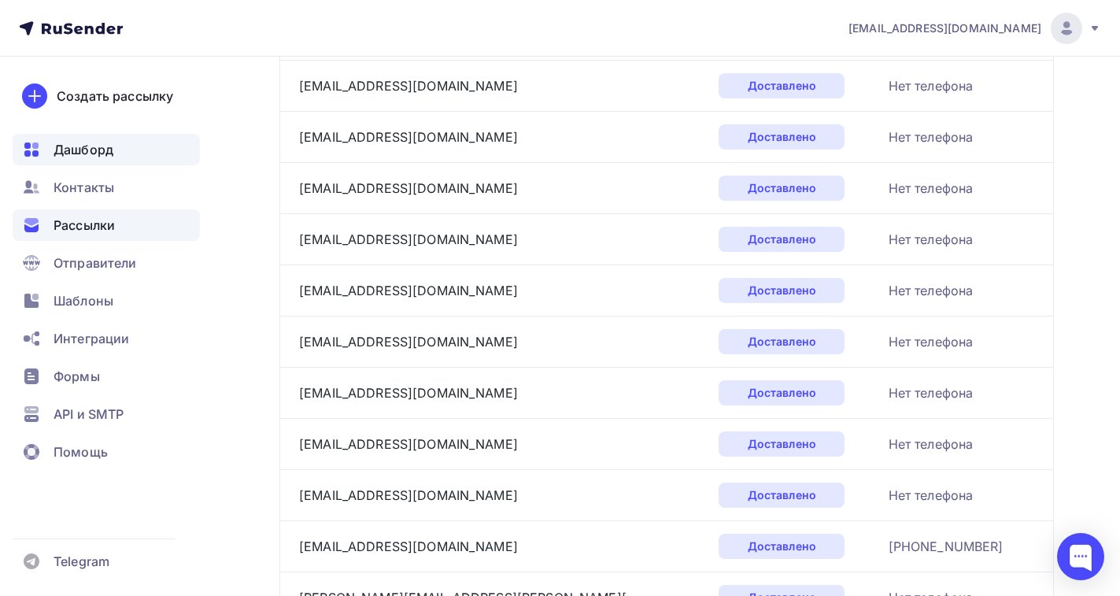
scroll to position [1494, 0]
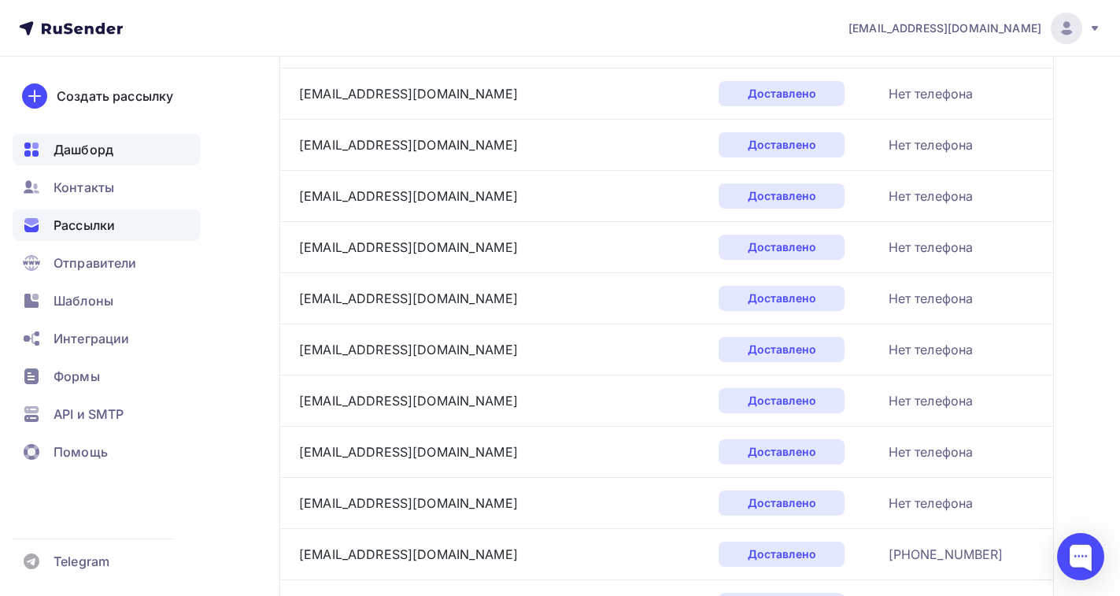
click at [71, 153] on span "Дашборд" at bounding box center [84, 149] width 60 height 19
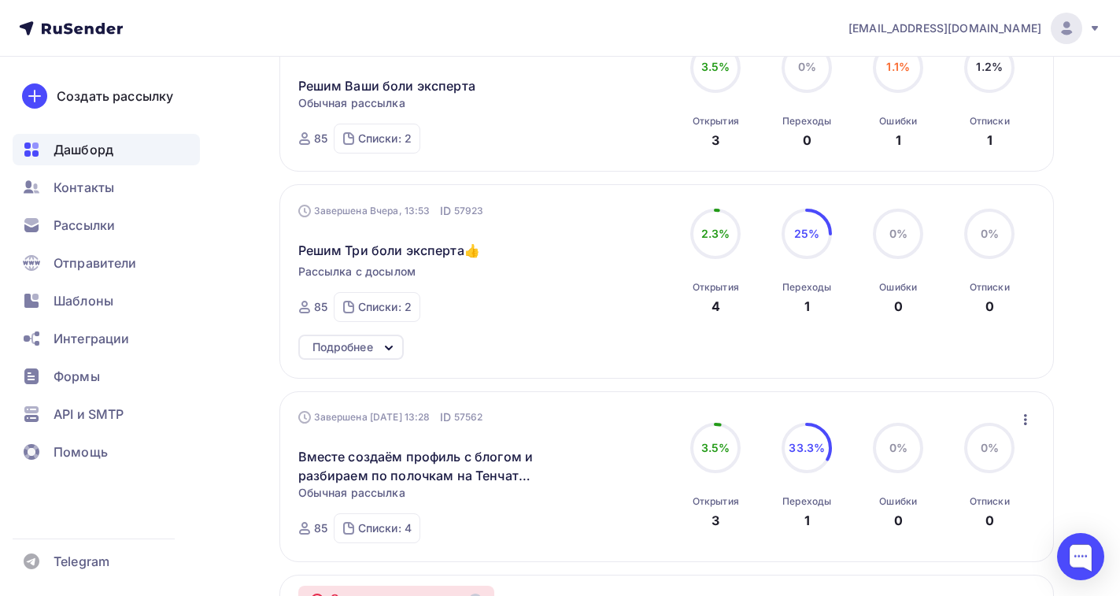
scroll to position [944, 0]
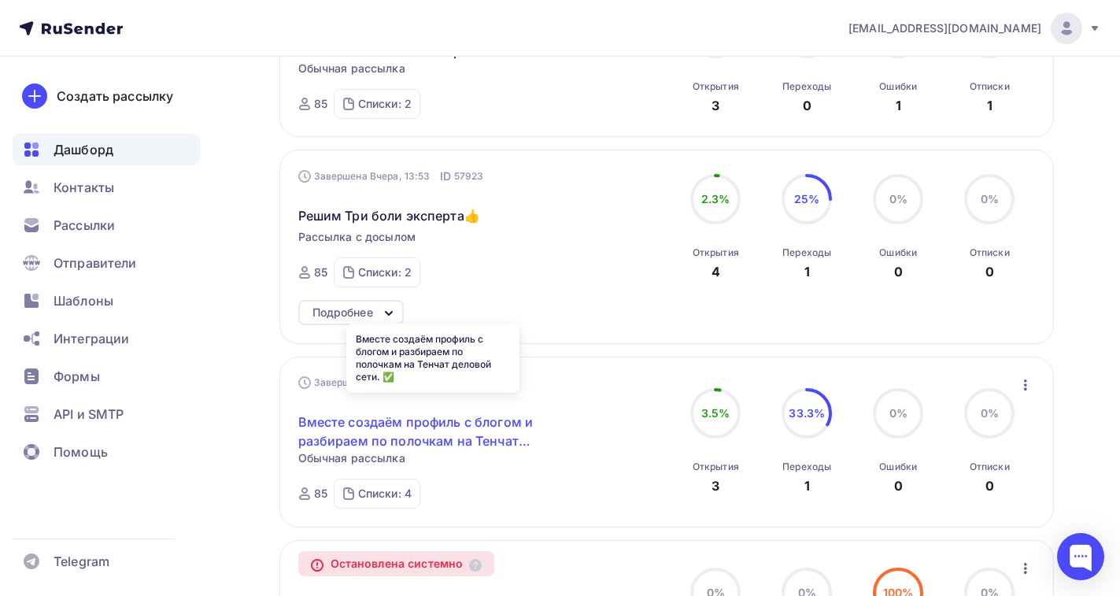
click at [447, 419] on link "Вместе создаём профиль с блогом и разбираем по полочкам на Тенчат деловой сети.…" at bounding box center [433, 431] width 270 height 38
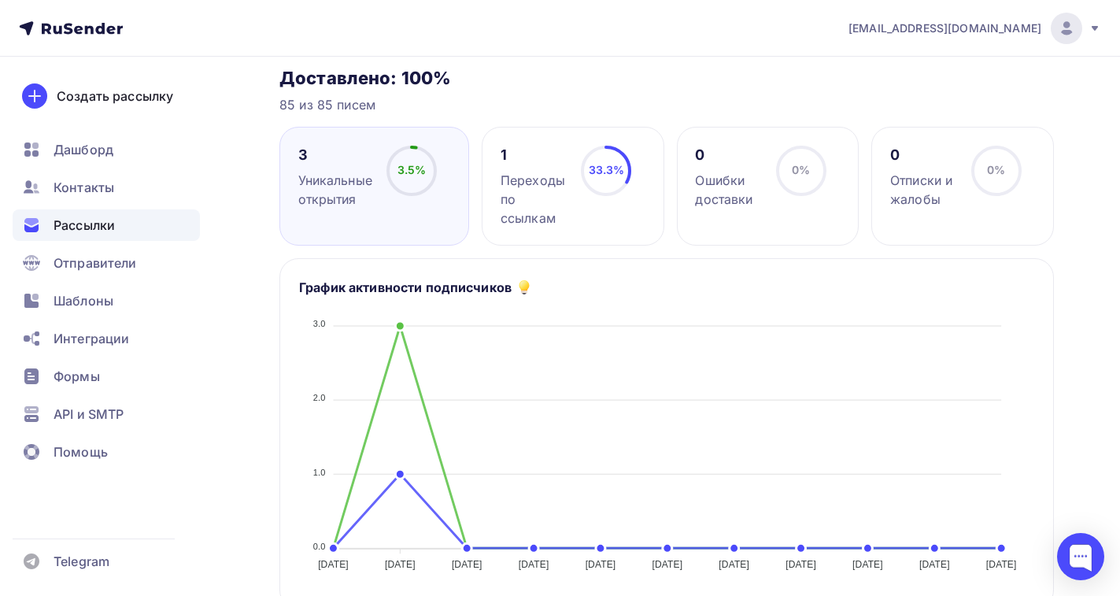
scroll to position [236, 0]
click at [526, 187] on div "Переходы по ссылкам" at bounding box center [534, 200] width 67 height 57
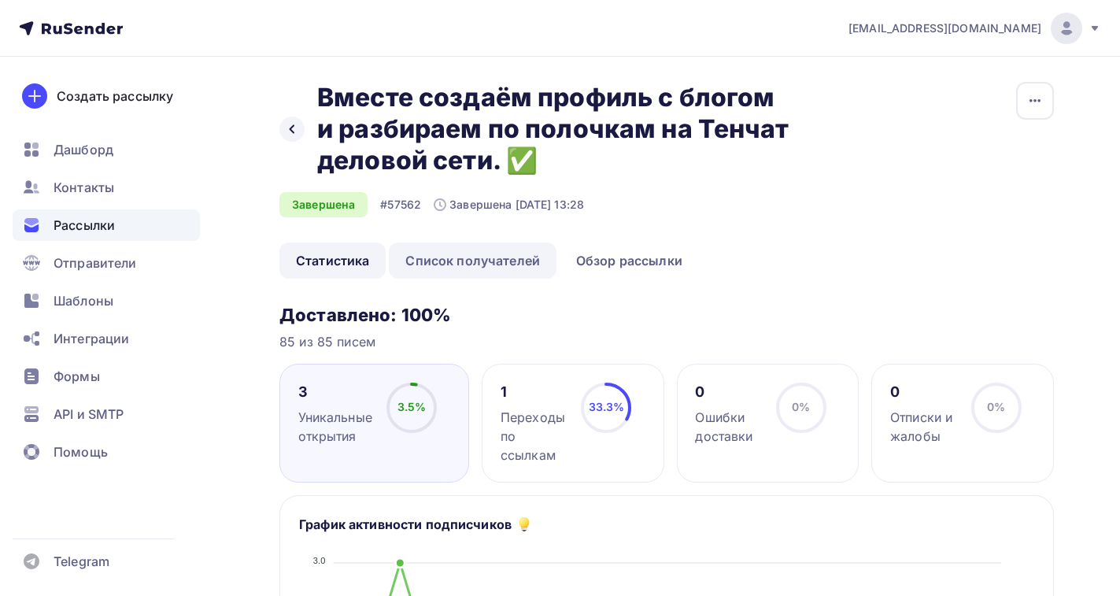
click at [482, 264] on link "Список получателей" at bounding box center [473, 260] width 168 height 36
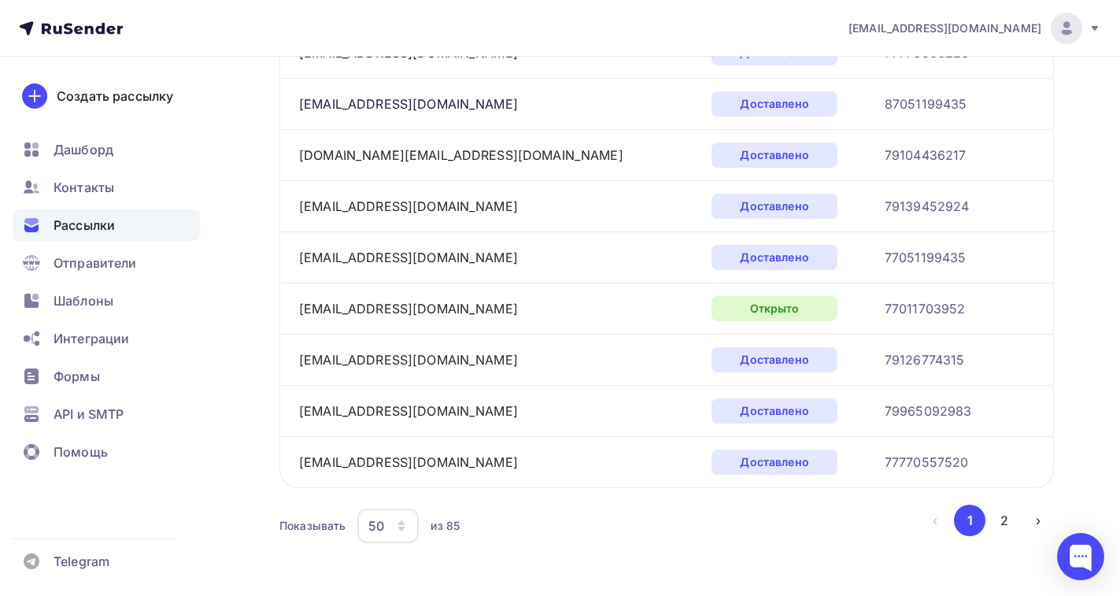
scroll to position [2481, 0]
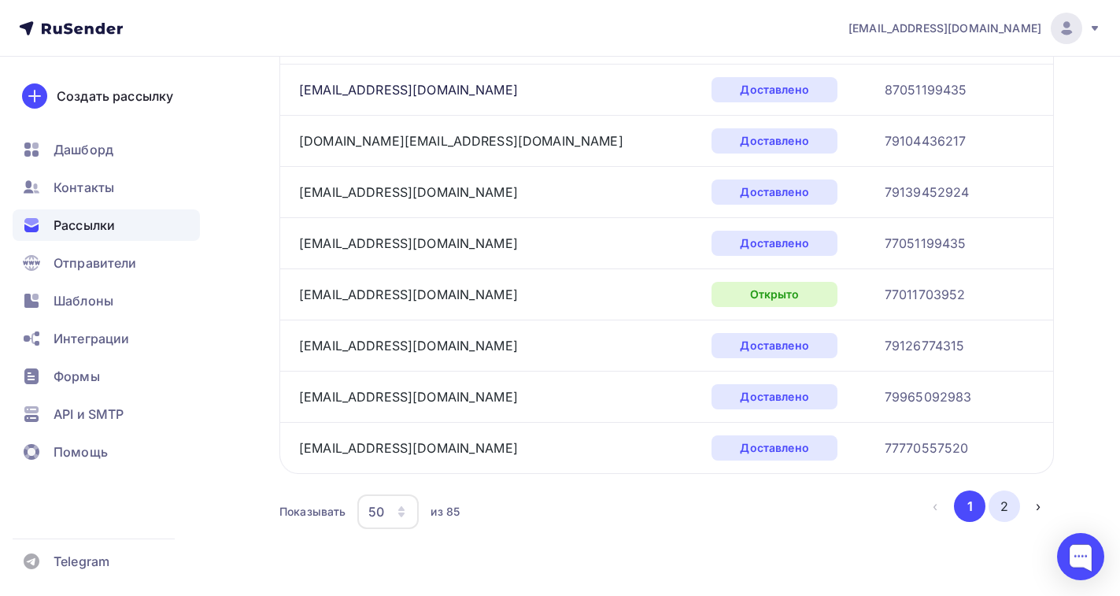
click at [995, 504] on button "2" at bounding box center [1003, 505] width 31 height 31
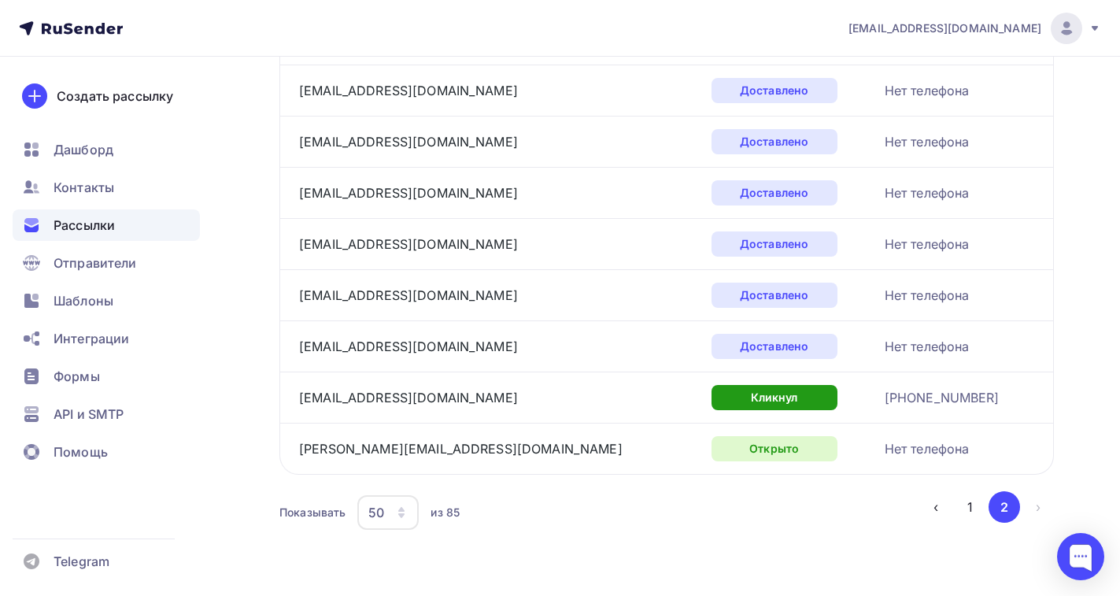
scroll to position [1714, 0]
click at [385, 398] on link "[EMAIL_ADDRESS][DOMAIN_NAME]" at bounding box center [408, 397] width 219 height 16
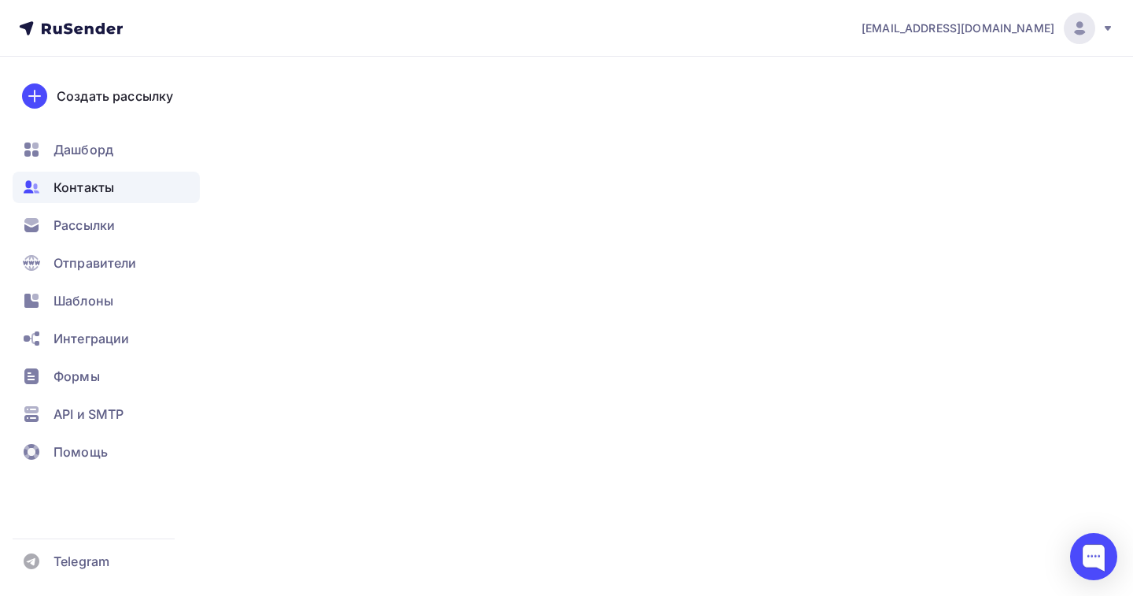
type input "[PHONE_NUMBER]"
type input "Nailya Kayumova"
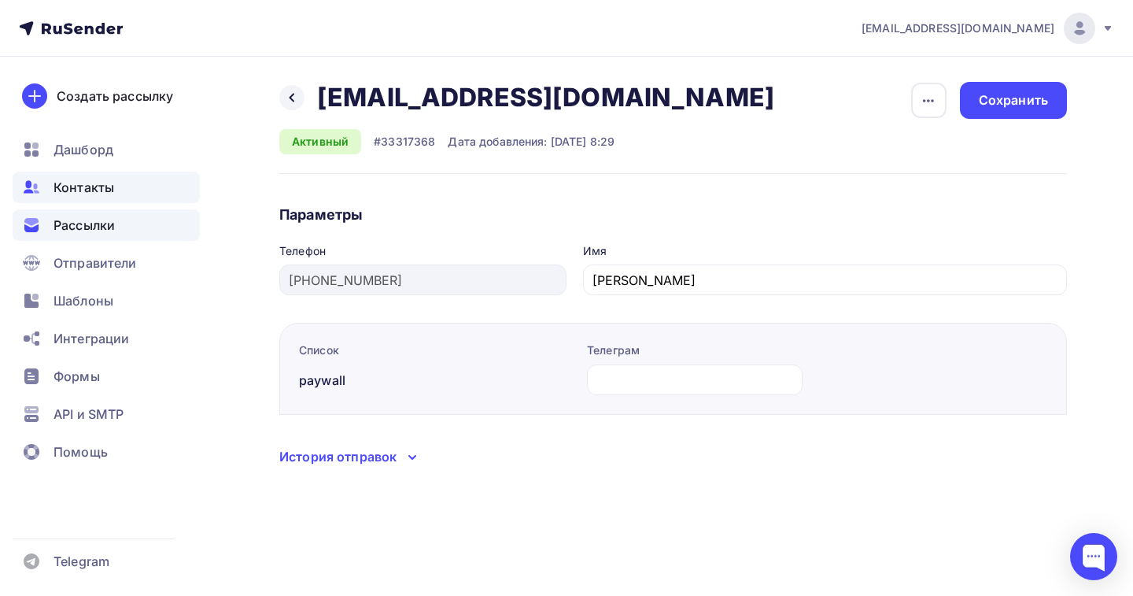
click at [77, 225] on span "Рассылки" at bounding box center [84, 225] width 61 height 19
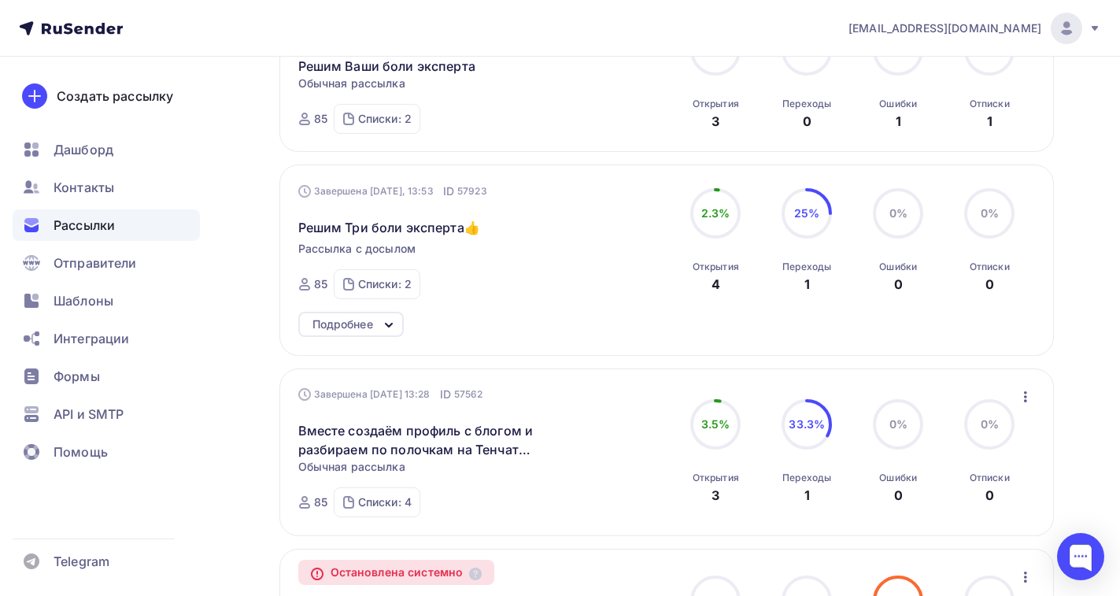
scroll to position [315, 0]
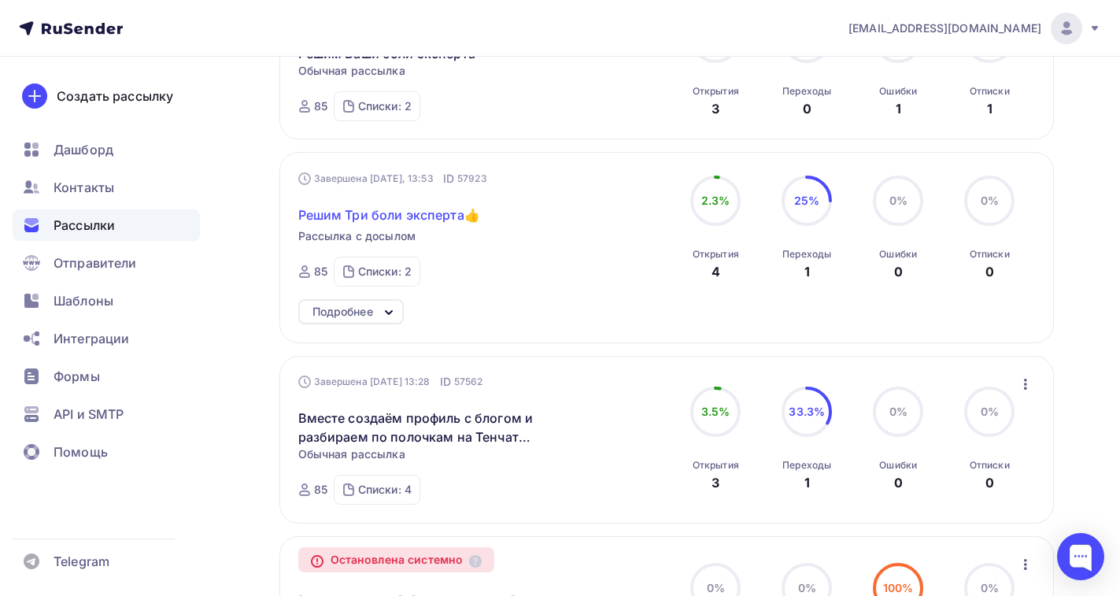
click at [368, 211] on span "Решим Три боли эксперта👍" at bounding box center [389, 214] width 182 height 19
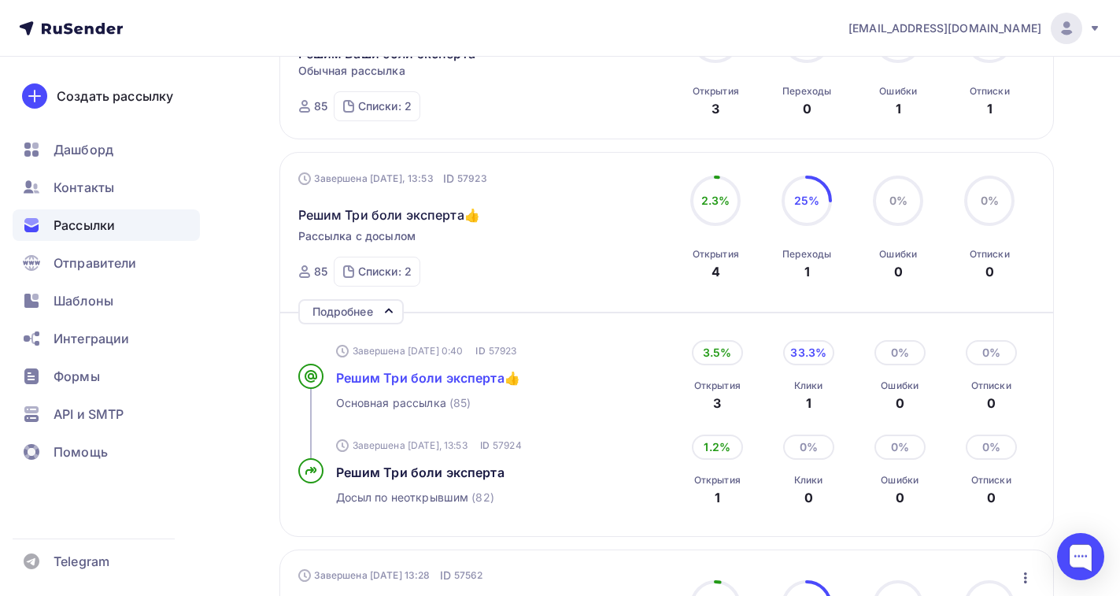
click at [435, 374] on span "Решим Три боли эксперта👍" at bounding box center [428, 378] width 184 height 16
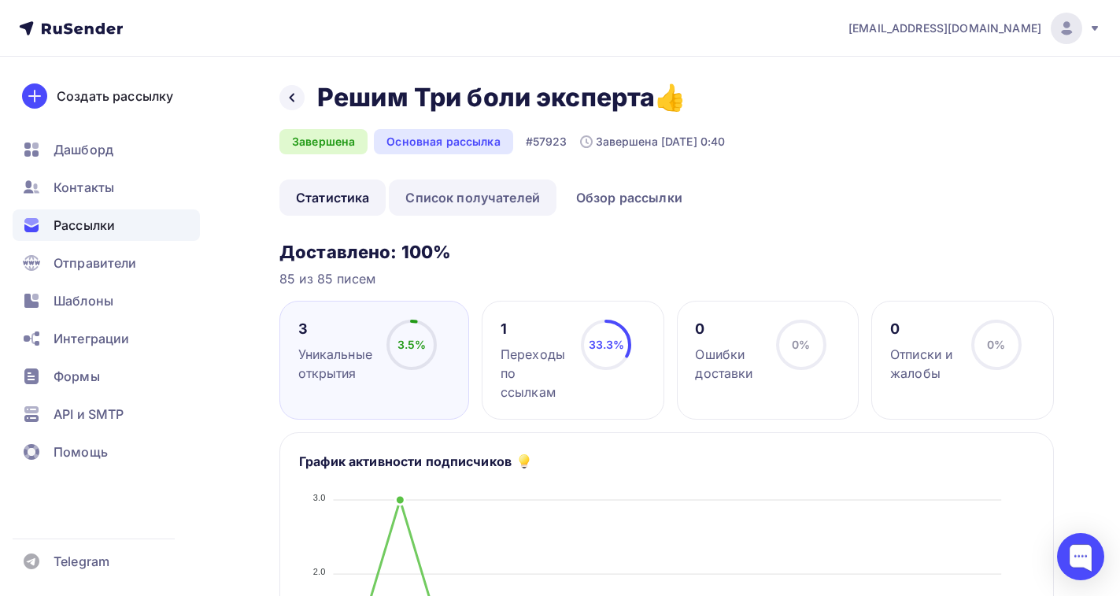
click at [486, 193] on link "Список получателей" at bounding box center [473, 197] width 168 height 36
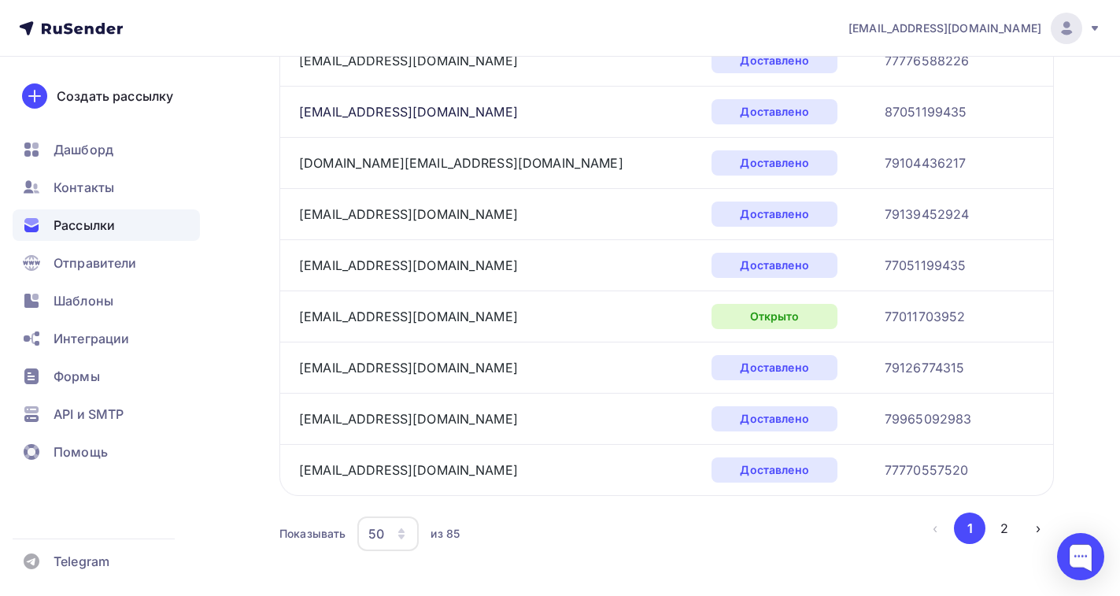
scroll to position [2418, 0]
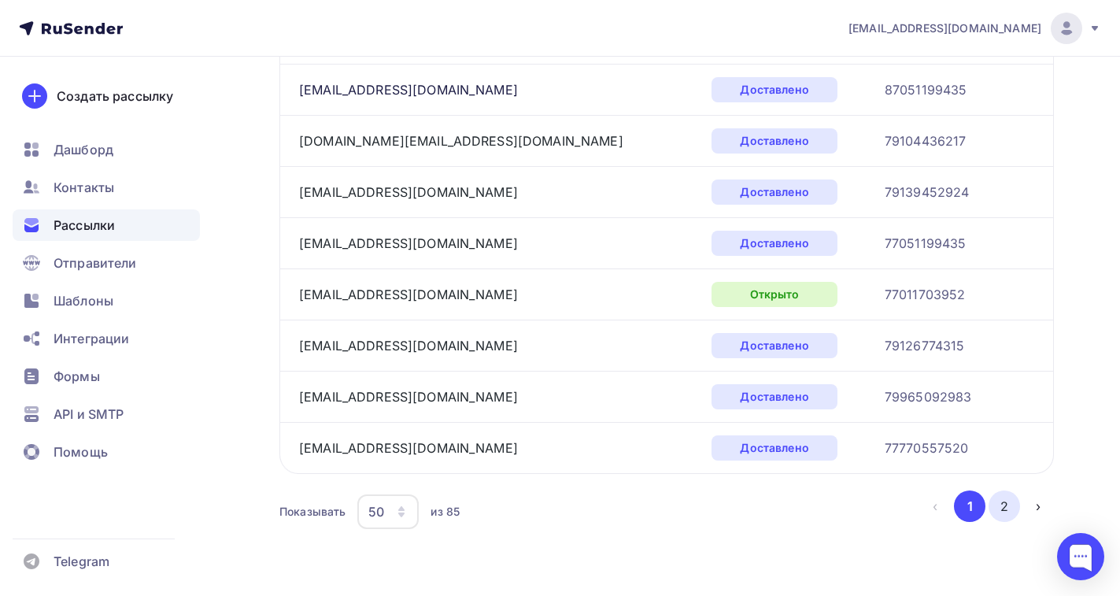
click at [1010, 501] on button "2" at bounding box center [1003, 505] width 31 height 31
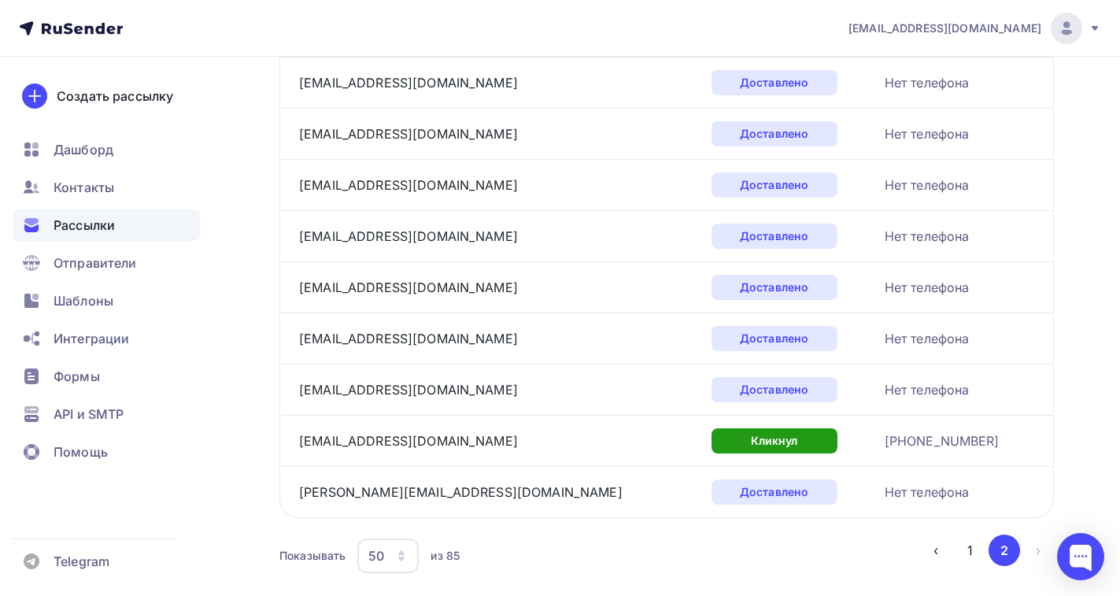
scroll to position [1651, 0]
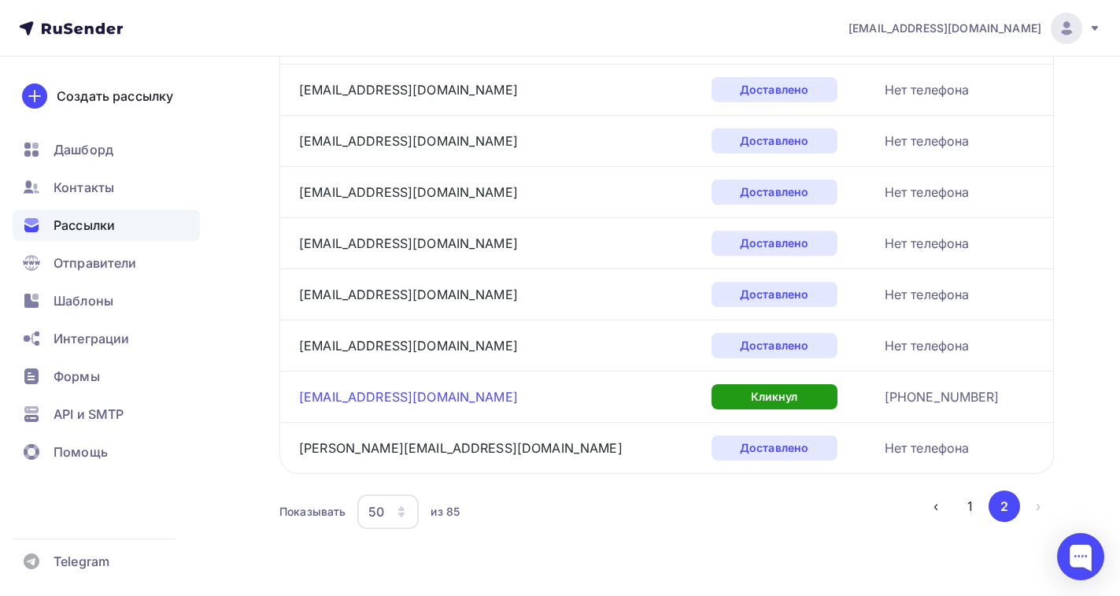
click at [377, 400] on link "[EMAIL_ADDRESS][DOMAIN_NAME]" at bounding box center [408, 397] width 219 height 16
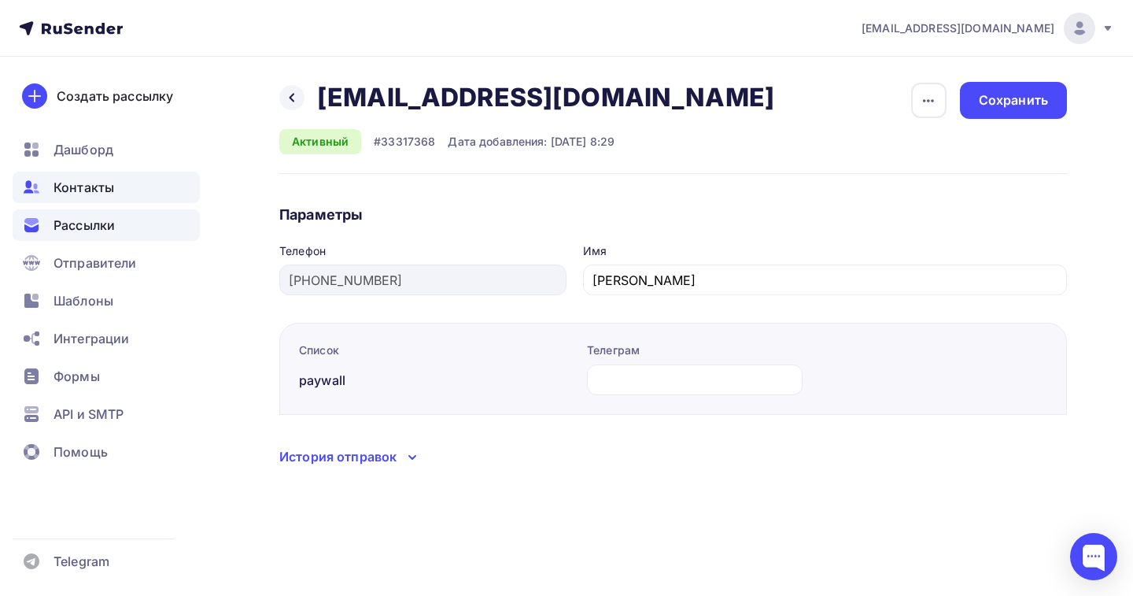
click at [94, 223] on span "Рассылки" at bounding box center [84, 225] width 61 height 19
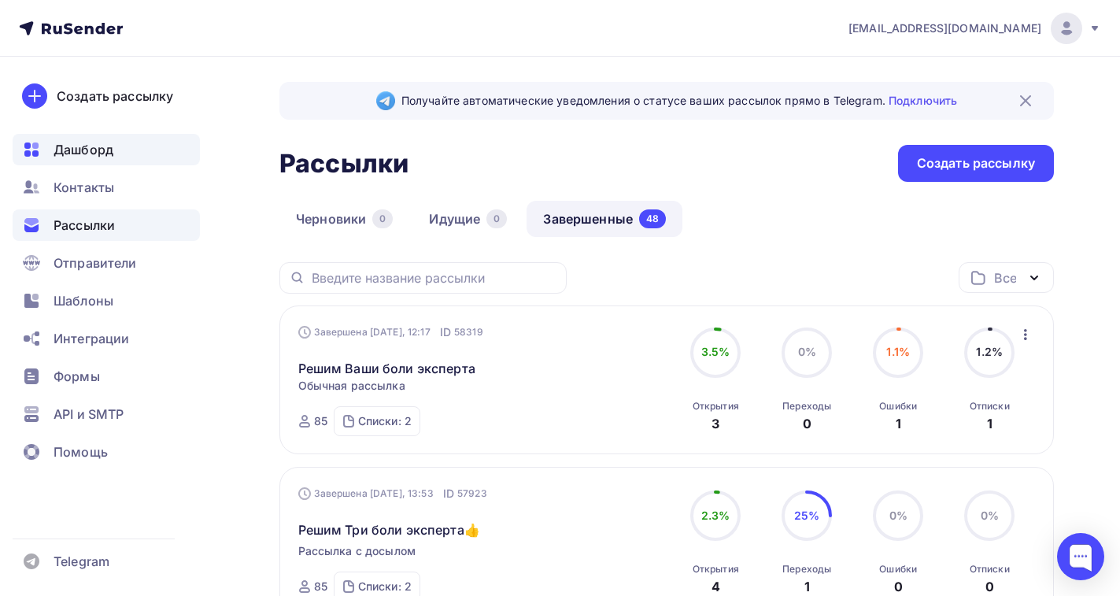
click at [81, 153] on span "Дашборд" at bounding box center [84, 149] width 60 height 19
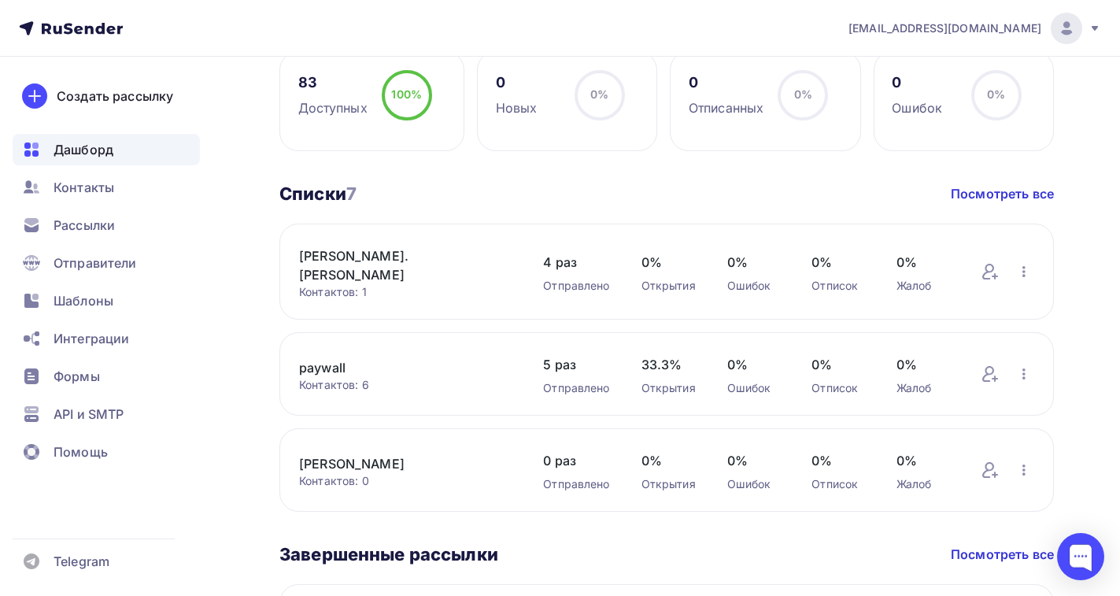
scroll to position [315, 0]
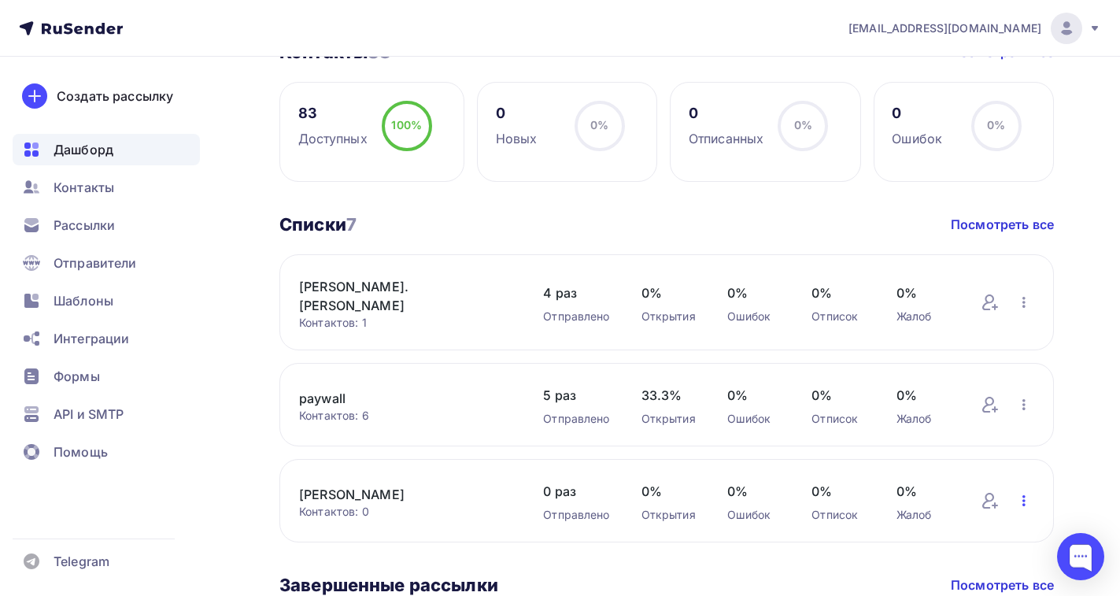
click at [1020, 491] on icon "button" at bounding box center [1023, 500] width 19 height 19
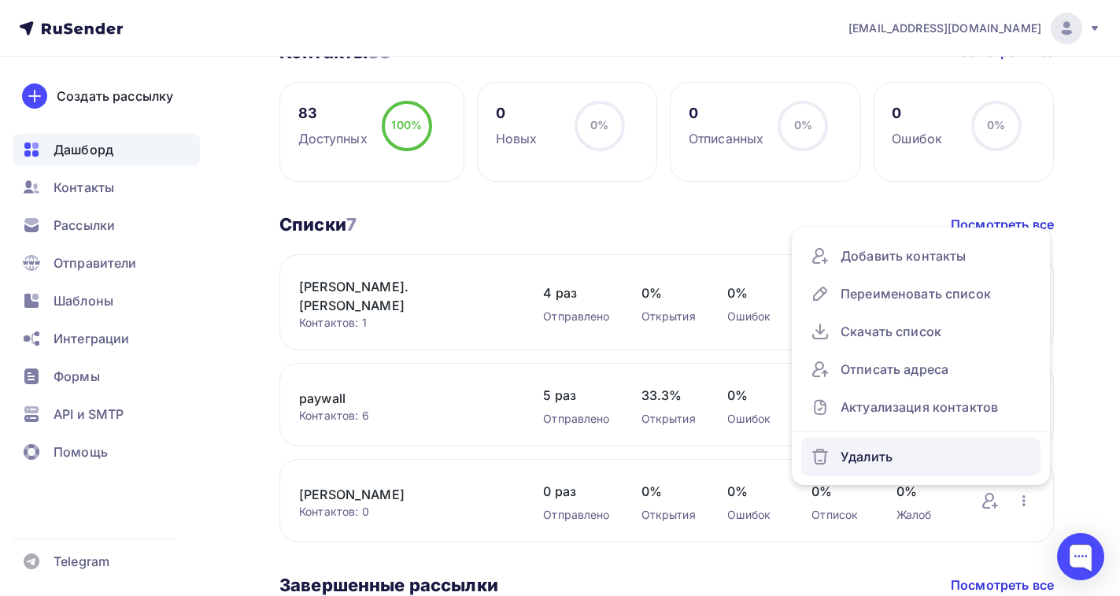
click at [870, 451] on div "Удалить" at bounding box center [921, 456] width 220 height 25
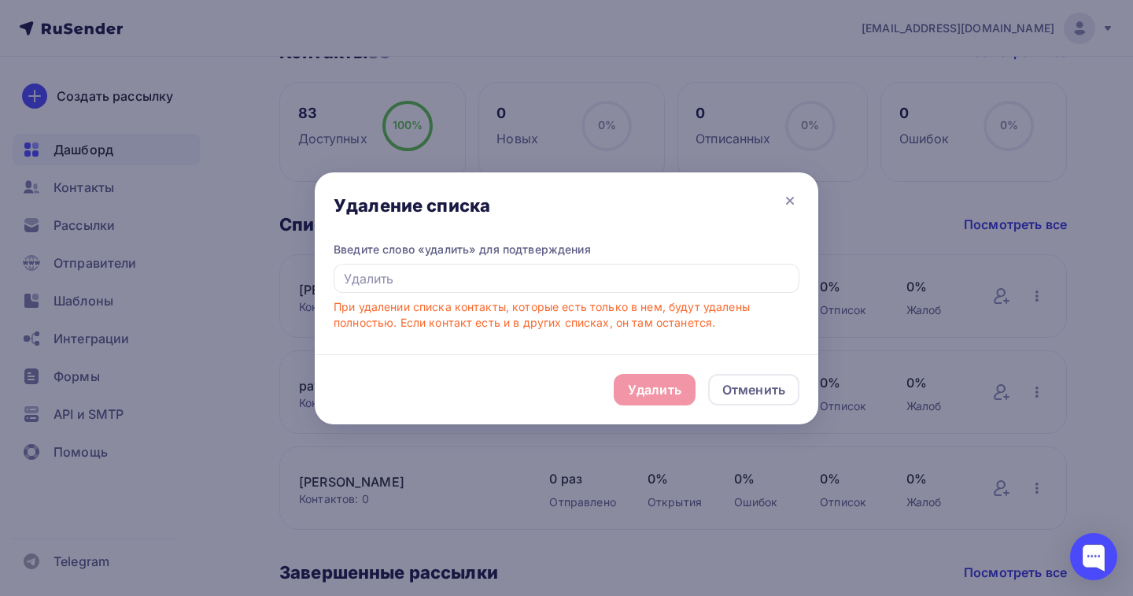
click at [656, 390] on div "Удалить Отменить" at bounding box center [567, 389] width 504 height 70
click at [637, 392] on div "Удалить Отменить" at bounding box center [567, 389] width 504 height 70
click at [772, 386] on div "Отменить" at bounding box center [753, 389] width 63 height 19
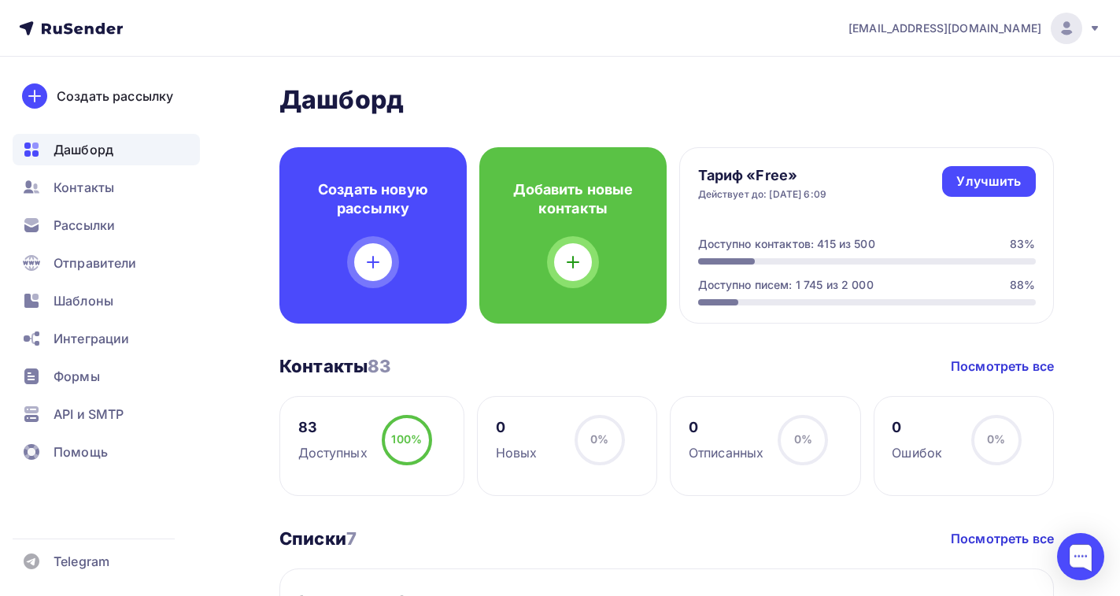
scroll to position [0, 0]
